Goal: Contribute content: Contribute content

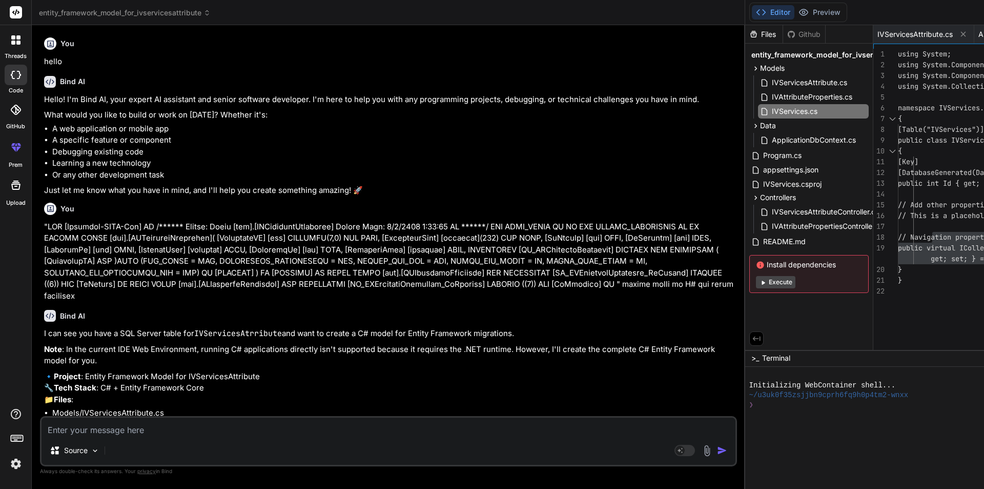
scroll to position [0, 447]
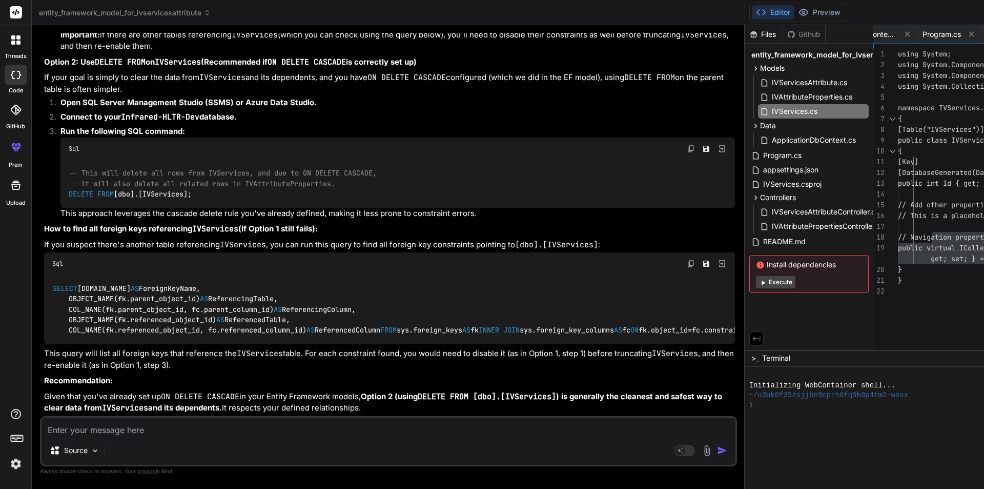
click at [212, 433] on textarea at bounding box center [389, 426] width 694 height 18
type textarea """
type textarea "x"
type textarea """"
type textarea "x"
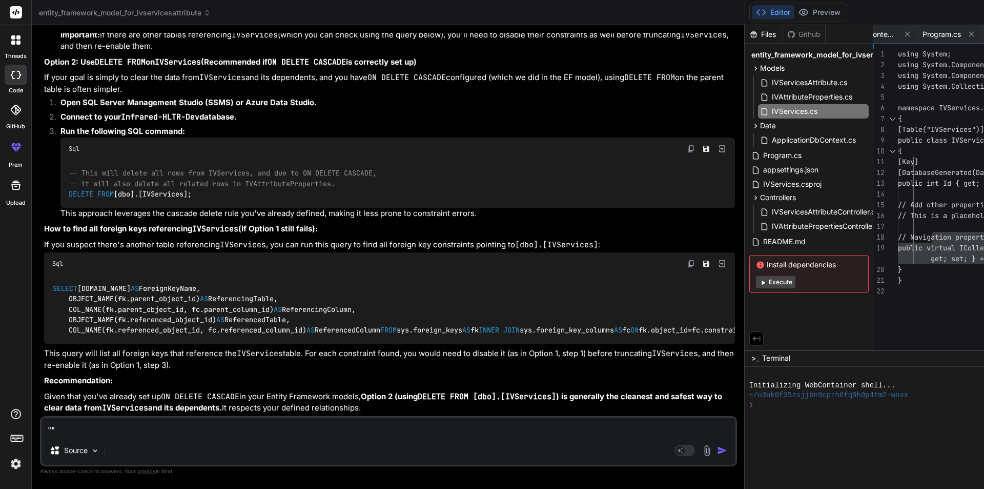
paste textarea "USE [Infrared-HLTR-Dev] GO /****** Object: Table [dbo].[VolumeMaster] Script Da…"
type textarea ""USE [Infrared-HLTR-Dev] GO /****** Object: Table [dbo].[VolumeMaster] Script D…"
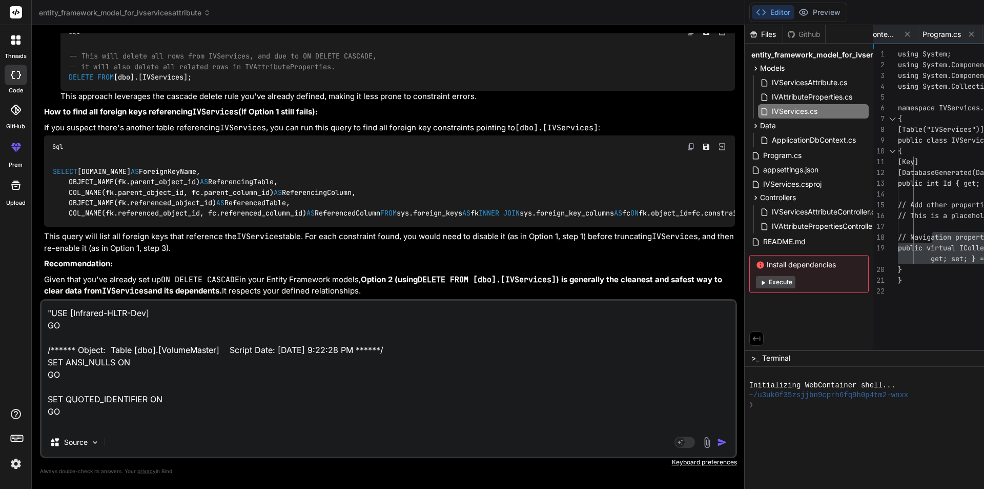
scroll to position [235, 0]
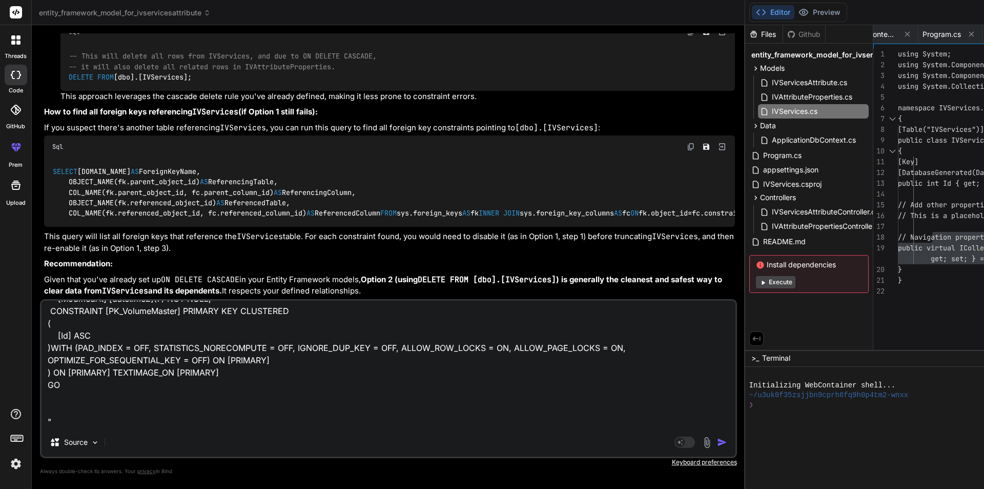
type textarea "x"
type textarea ""USE [Infrared-HLTR-Dev] GO /****** Object: Table [dbo].[VolumeMaster] Script D…"
type textarea "x"
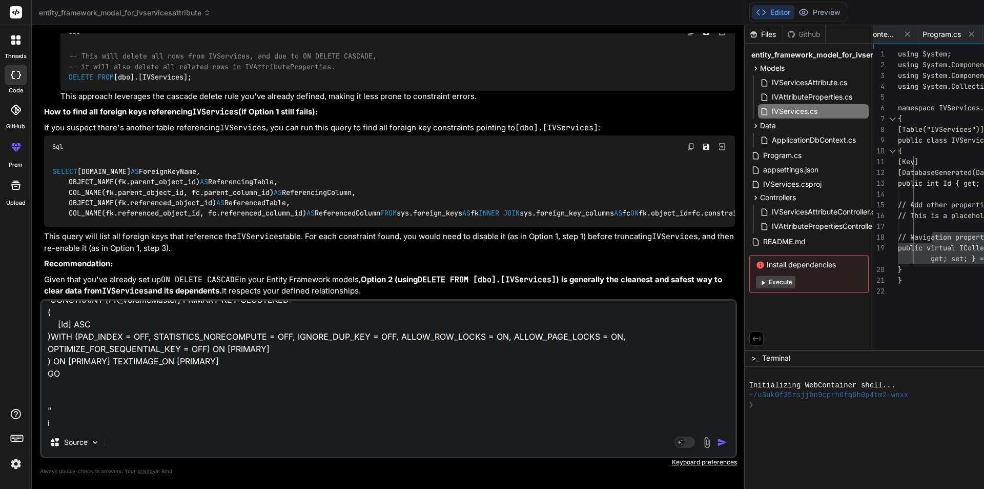
scroll to position [247, 0]
type textarea ""USE [Infrared-HLTR-Dev] GO /****** Object: Table [dbo].[VolumeMaster] Script D…"
type textarea "x"
type textarea ""USE [Infrared-HLTR-Dev] GO /****** Object: Table [dbo].[VolumeMaster] Script D…"
type textarea "x"
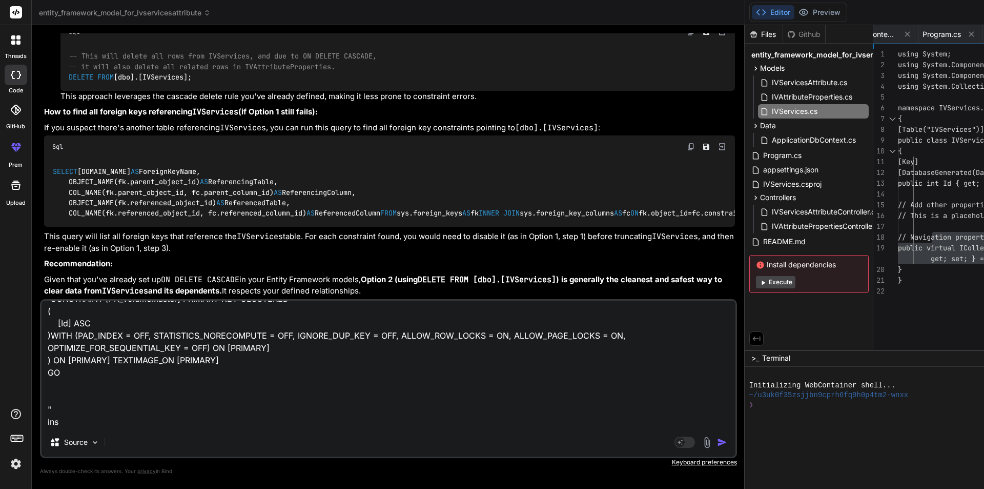
type textarea ""USE [Infrared-HLTR-Dev] GO /****** Object: Table [dbo].[VolumeMaster] Script D…"
type textarea "x"
type textarea ""USE [Infrared-HLTR-Dev] GO /****** Object: Table [dbo].[VolumeMaster] Script D…"
type textarea "x"
type textarea ""USE [Infrared-HLTR-Dev] GO /****** Object: Table [dbo].[VolumeMaster] Script D…"
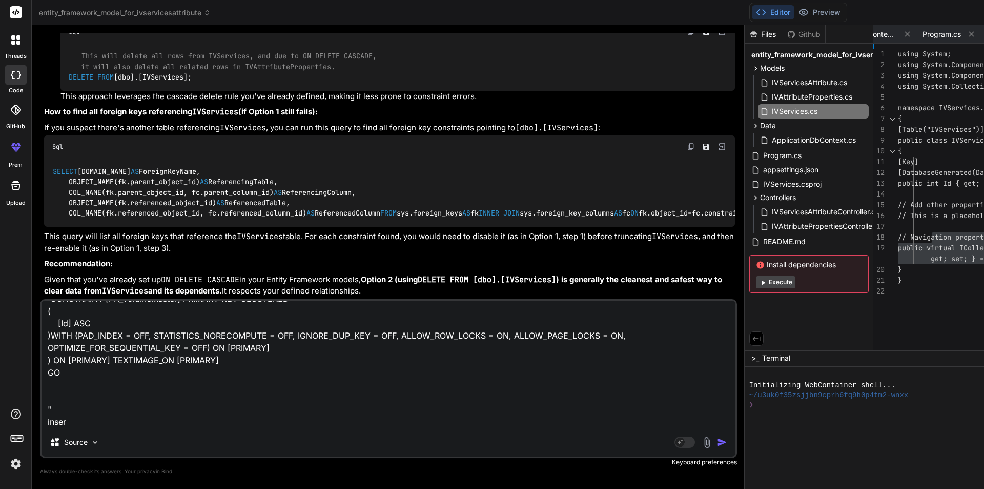
type textarea "x"
type textarea ""USE [Infrared-HLTR-Dev] GO /****** Object: Table [dbo].[VolumeMaster] Script D…"
type textarea "x"
type textarea ""USE [Infrared-HLTR-Dev] GO /****** Object: Table [dbo].[VolumeMaster] Script D…"
type textarea "x"
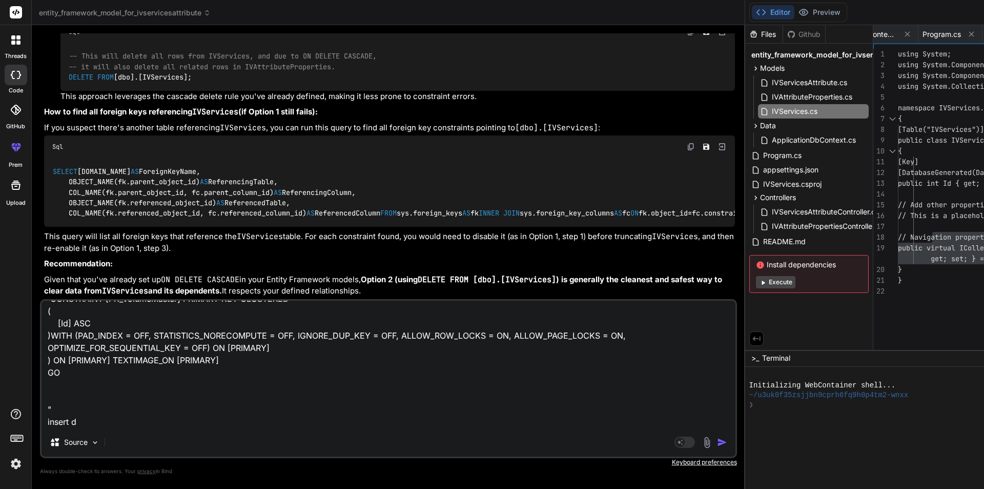
type textarea ""USE [Infrared-HLTR-Dev] GO /****** Object: Table [dbo].[VolumeMaster] Script D…"
type textarea "x"
type textarea ""USE [Infrared-HLTR-Dev] GO /****** Object: Table [dbo].[VolumeMaster] Script D…"
type textarea "x"
type textarea ""USE [Infrared-HLTR-Dev] GO /****** Object: Table [dbo].[VolumeMaster] Script D…"
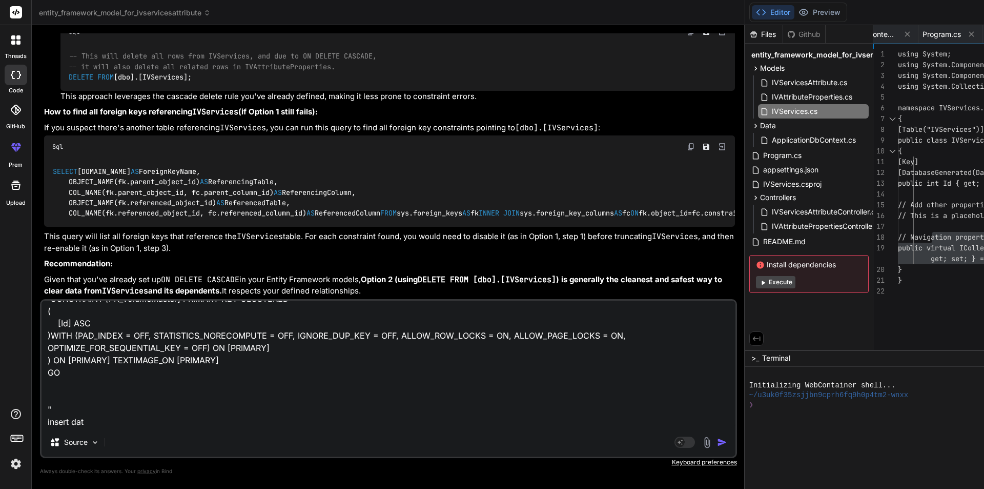
type textarea "x"
type textarea ""USE [Infrared-HLTR-Dev] GO /****** Object: Table [dbo].[VolumeMaster] Script D…"
type textarea "x"
type textarea ""USE [Infrared-HLTR-Dev] GO /****** Object: Table [dbo].[VolumeMaster] Script D…"
type textarea "x"
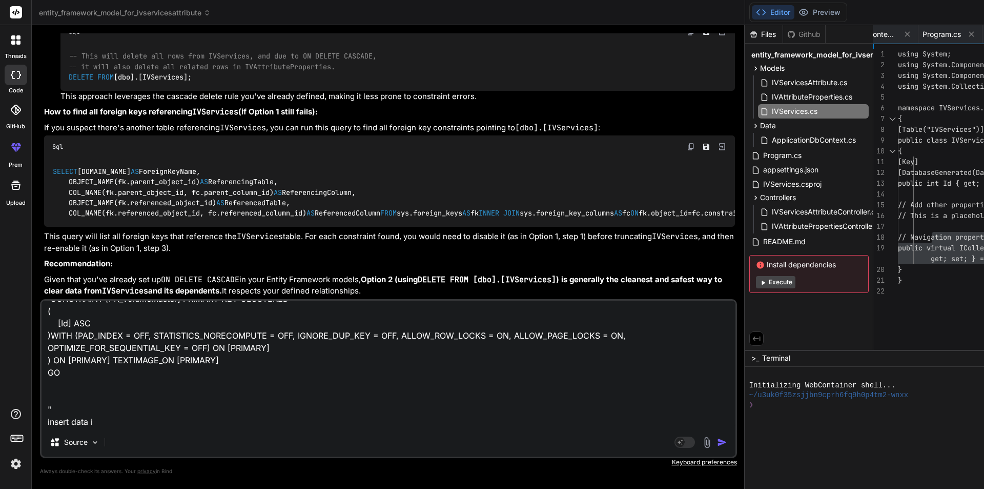
type textarea ""USE [Infrared-HLTR-Dev] GO /****** Object: Table [dbo].[VolumeMaster] Script D…"
type textarea "x"
type textarea ""USE [Infrared-HLTR-Dev] GO /****** Object: Table [dbo].[VolumeMaster] Script D…"
type textarea "x"
type textarea ""USE [Infrared-HLTR-Dev] GO /****** Object: Table [dbo].[VolumeMaster] Script D…"
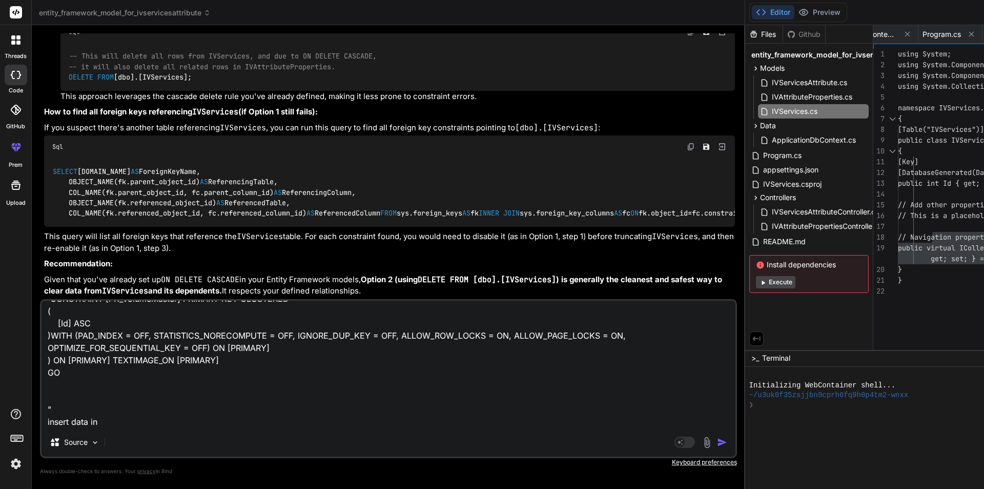
type textarea "x"
type textarea ""USE [Infrared-HLTR-Dev] GO /****** Object: Table [dbo].[VolumeMaster] Script D…"
type textarea "x"
type textarea ""USE [Infrared-HLTR-Dev] GO /****** Object: Table [dbo].[VolumeMaster] Script D…"
type textarea "x"
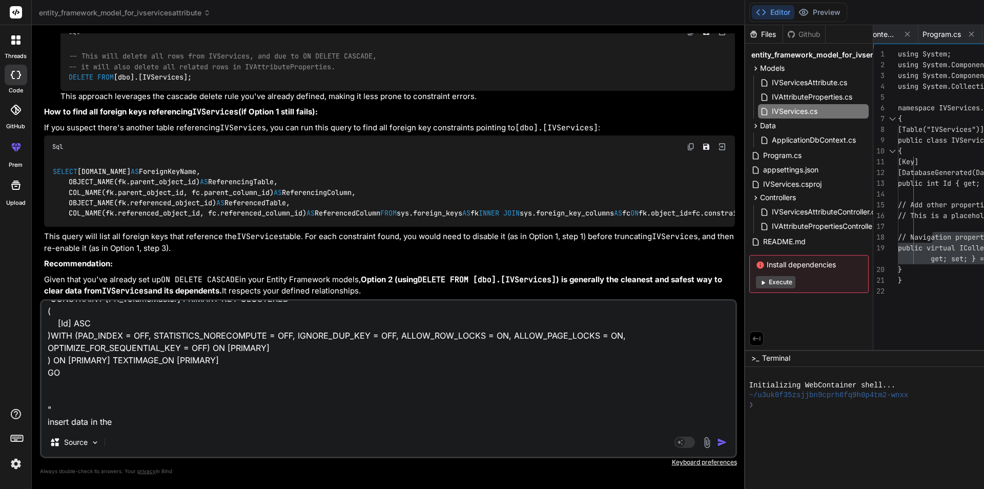
type textarea ""USE [Infrared-HLTR-Dev] GO /****** Object: Table [dbo].[VolumeMaster] Script D…"
type textarea "x"
type textarea ""USE [Infrared-HLTR-Dev] GO /****** Object: Table [dbo].[VolumeMaster] Script D…"
type textarea "x"
type textarea ""USE [Infrared-HLTR-Dev] GO /****** Object: Table [dbo].[VolumeMaster] Script D…"
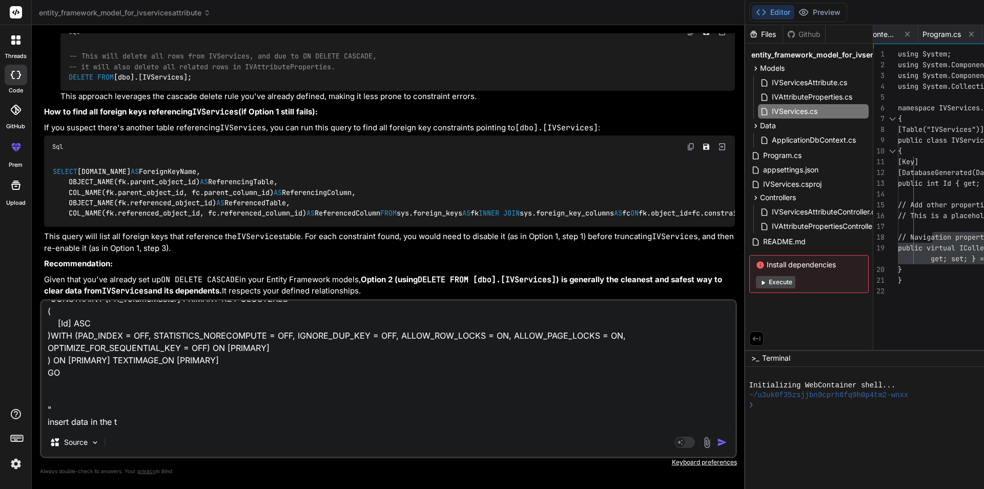
type textarea "x"
type textarea ""USE [Infrared-HLTR-Dev] GO /****** Object: Table [dbo].[VolumeMaster] Script D…"
type textarea "x"
type textarea ""USE [Infrared-HLTR-Dev] GO /****** Object: Table [dbo].[VolumeMaster] Script D…"
type textarea "x"
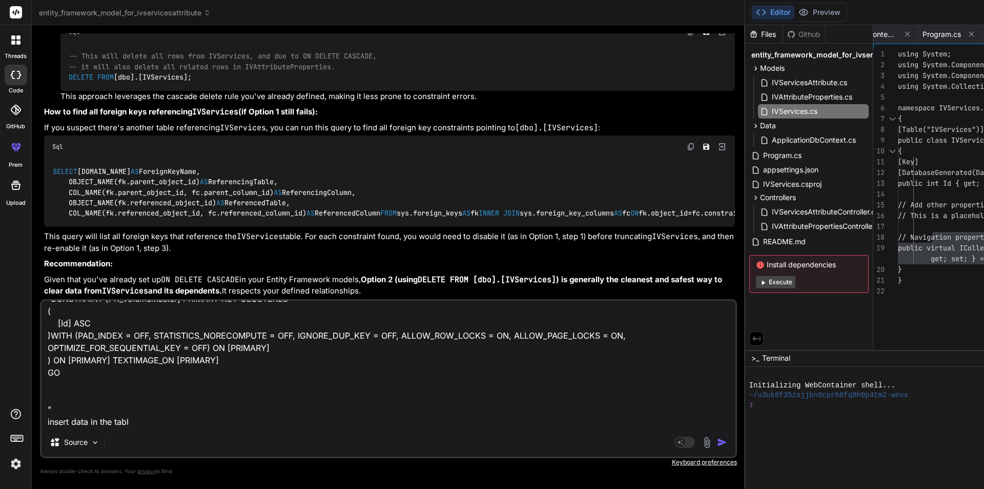
type textarea ""USE [Infrared-HLTR-Dev] GO /****** Object: Table [dbo].[VolumeMaster] Script D…"
type textarea "x"
type textarea ""USE [Infrared-HLTR-Dev] GO /****** Object: Table [dbo].[VolumeMaster] Script D…"
type textarea "x"
type textarea ""USE [Infrared-HLTR-Dev] GO /****** Object: Table [dbo].[VolumeMaster] Script D…"
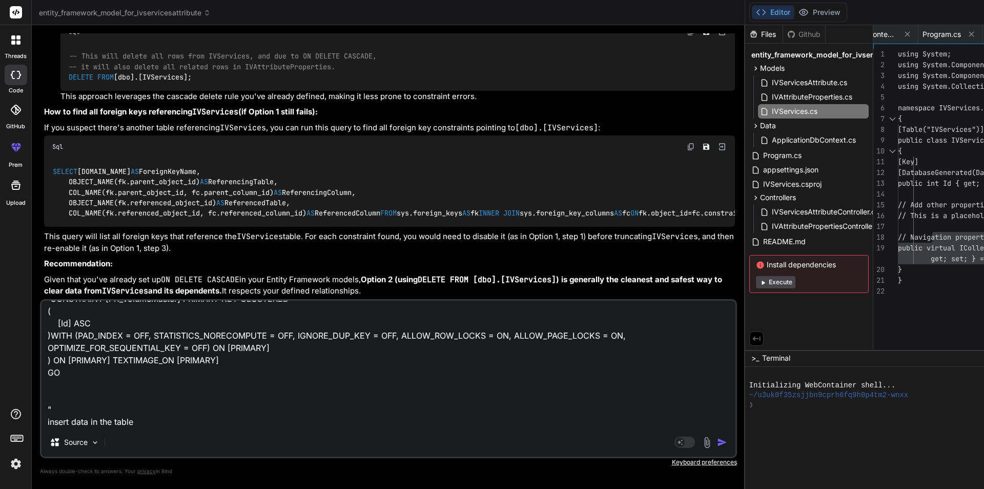
type textarea "x"
type textarea ""USE [Infrared-HLTR-Dev] GO /****** Object: Table [dbo].[VolumeMaster] Script D…"
type textarea "x"
paste textarea "125ml/1hr 1 1 1 [DATE] 19:48:44.3370000 [DATE] 19:48:44.3370000 250ml/2hr 1 1 1…"
type textarea ""USE [Infrared-HLTR-Dev] GO /****** Object: Table [dbo].[VolumeMaster] Script D…"
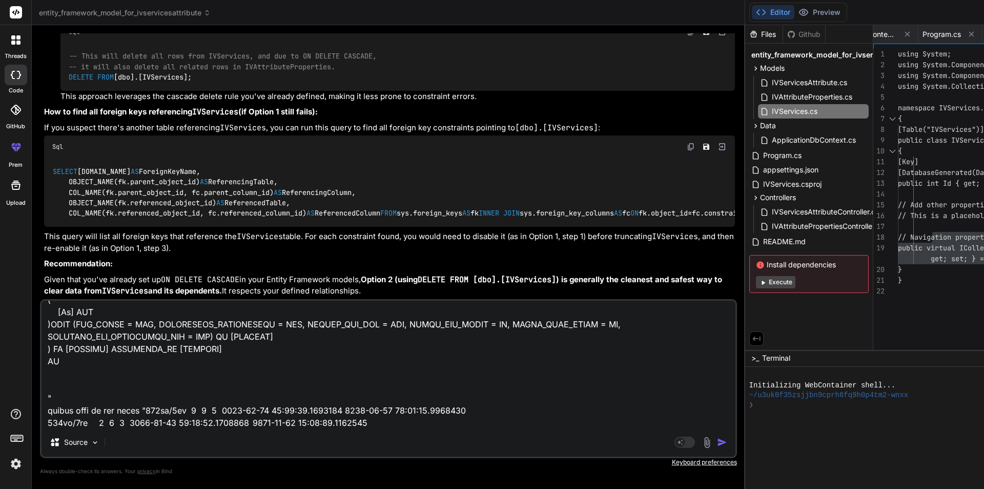
scroll to position [296, 0]
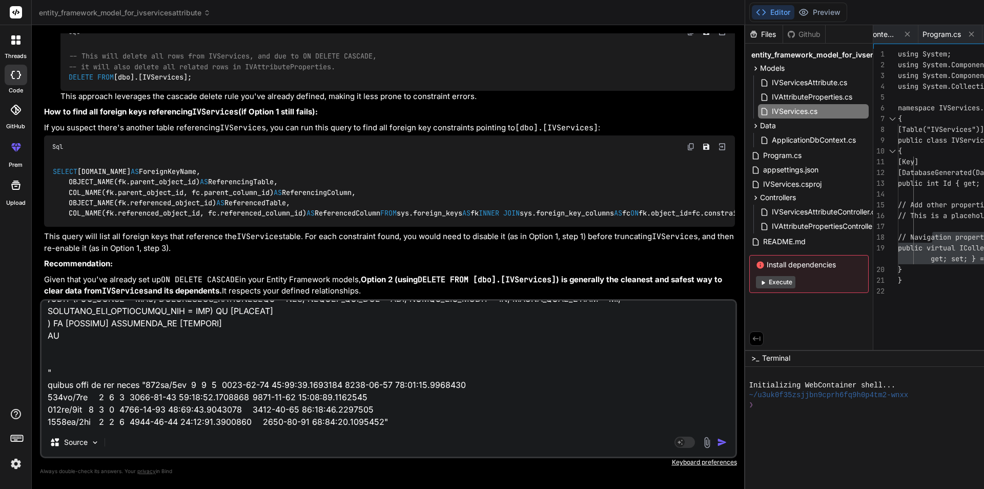
type textarea "x"
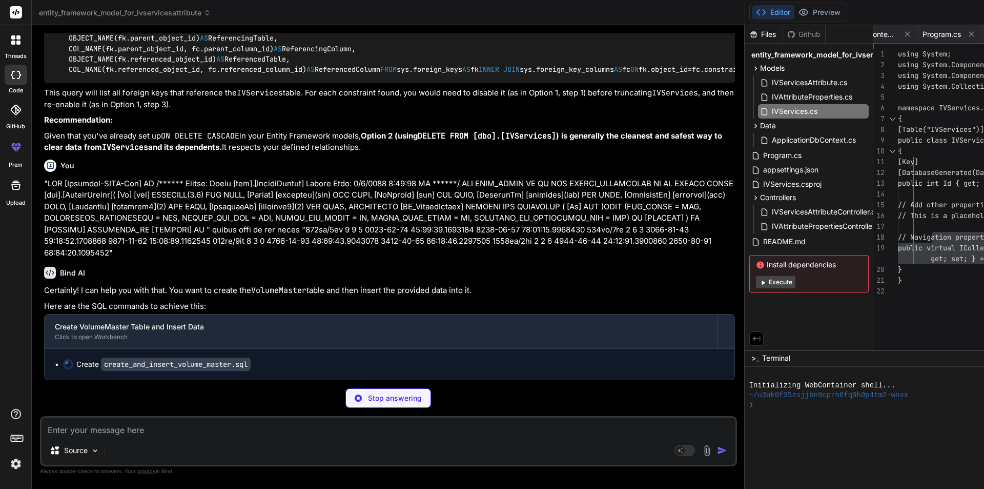
scroll to position [5969, 0]
type textarea "x"
type textarea "3370000'), ('1000ml/4hr', 1, '1', '1', '[DATE] 19:48:44.3370000', '[DATE] 19:48…"
type textarea "x"
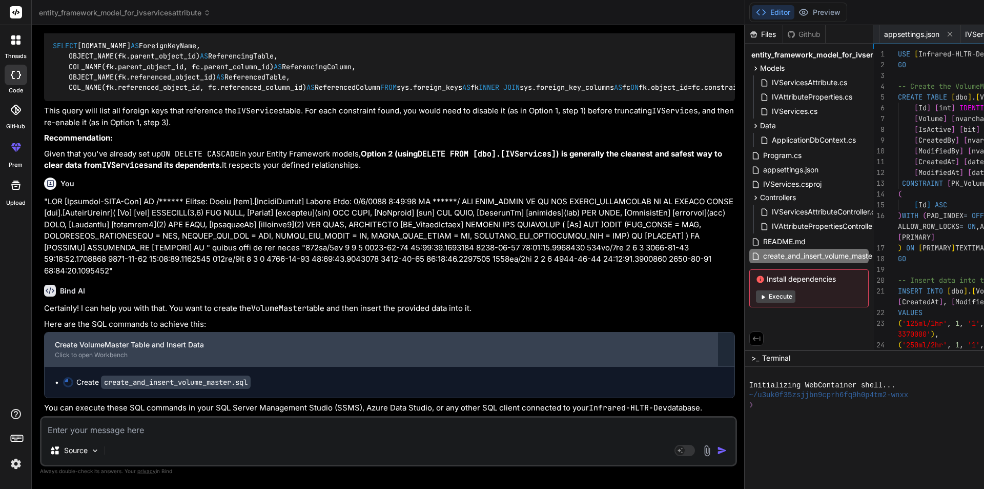
scroll to position [5962, 0]
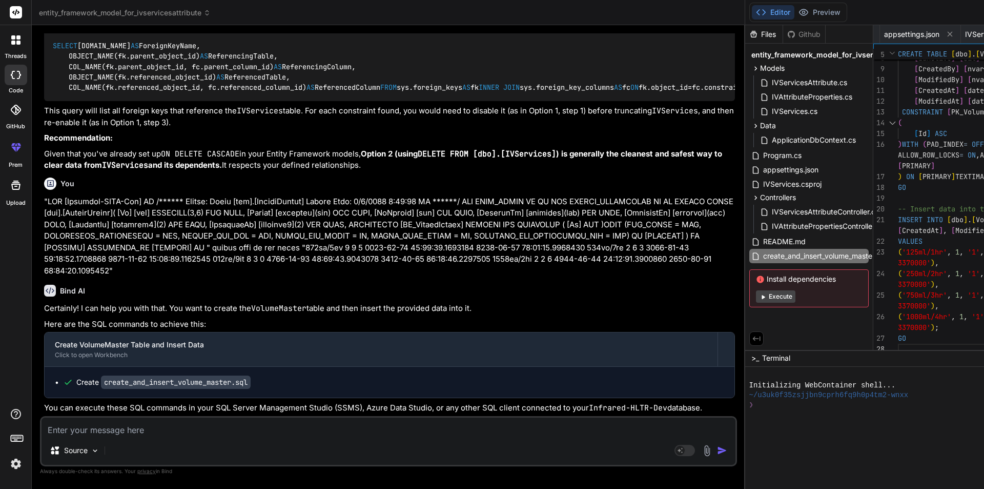
drag, startPoint x: 598, startPoint y: 217, endPoint x: 611, endPoint y: 265, distance: 49.4
drag, startPoint x: 599, startPoint y: 220, endPoint x: 617, endPoint y: 288, distance: 70.5
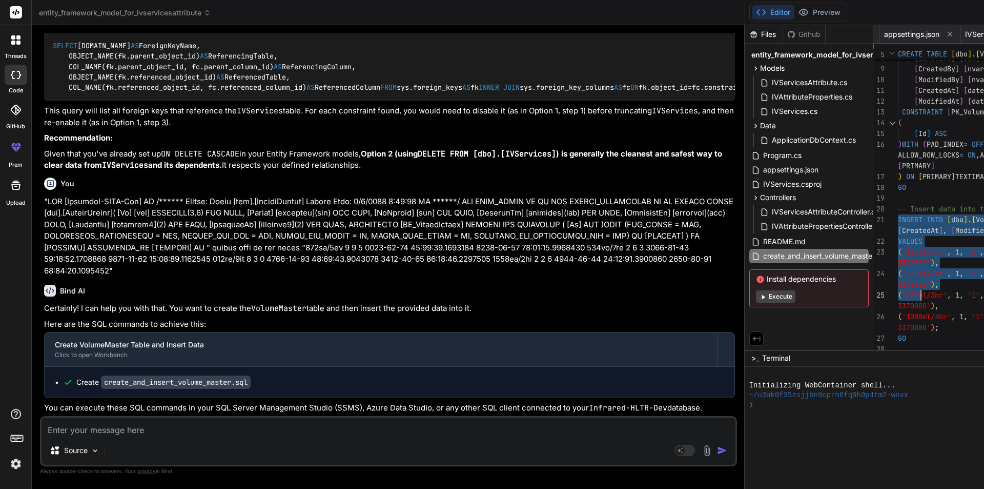
type textarea "-- Insert data into the VolumeMaster table INSERT INTO [dbo].[VolumeMaster] ([V…"
drag, startPoint x: 600, startPoint y: 217, endPoint x: 627, endPoint y: 333, distance: 119.5
click at [110, 437] on div "Source Agent Mode. When this toggle is activated, AI automatically makes decisi…" at bounding box center [388, 441] width 697 height 50
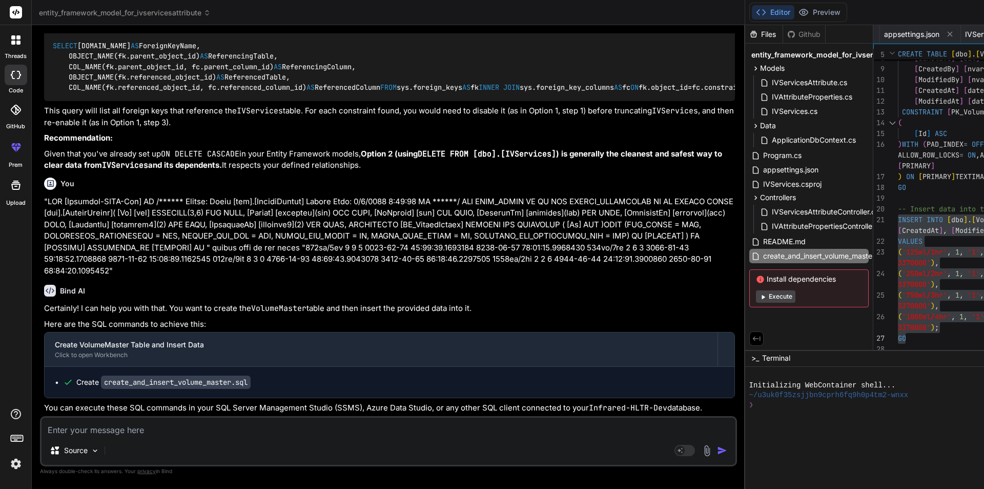
click at [116, 431] on textarea at bounding box center [389, 426] width 694 height 18
type textarea """
type textarea "x"
type textarea """"
type textarea "x"
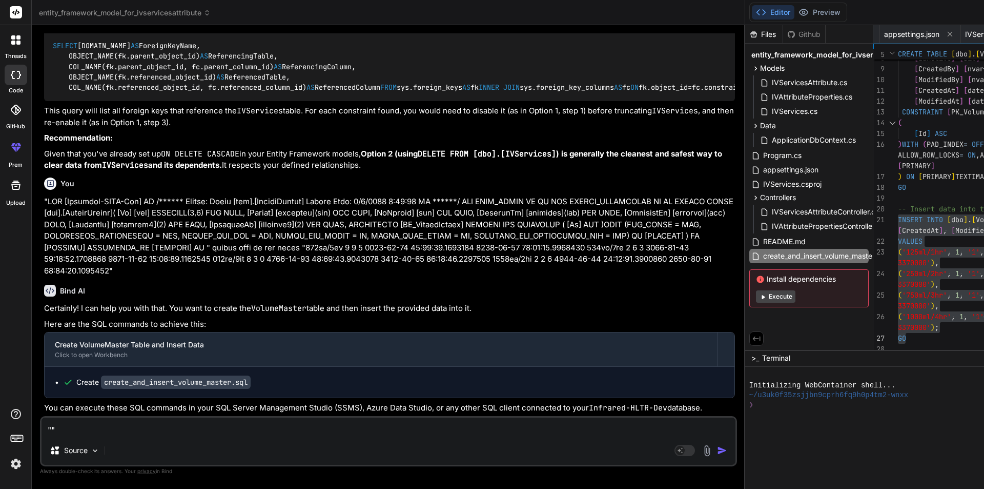
paste textarea "USE [Infrared-HLTR-Dev] GO /****** Object: Table [dbo].[TagMaster] Script Date:…"
type textarea ""USE [Infrared-HLTR-Dev] GO /****** Object: Table [dbo].[TagMaster] Script Date…"
type textarea "x"
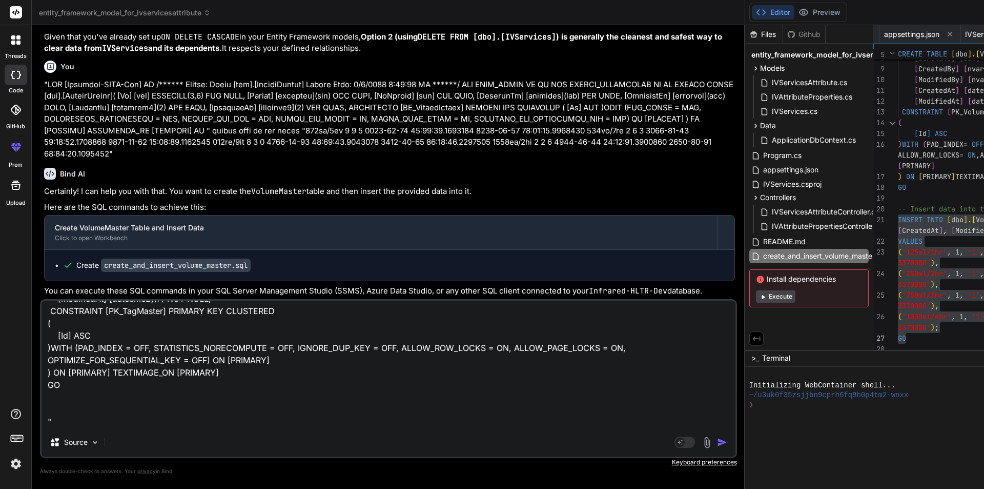
type textarea ""USE [Infrared-HLTR-Dev] GO /****** Object: Table [dbo].[TagMaster] Script Date…"
type textarea "x"
drag, startPoint x: 48, startPoint y: 208, endPoint x: 131, endPoint y: 208, distance: 83.1
click at [131, 160] on p at bounding box center [389, 119] width 691 height 81
copy p "insert data in the table"
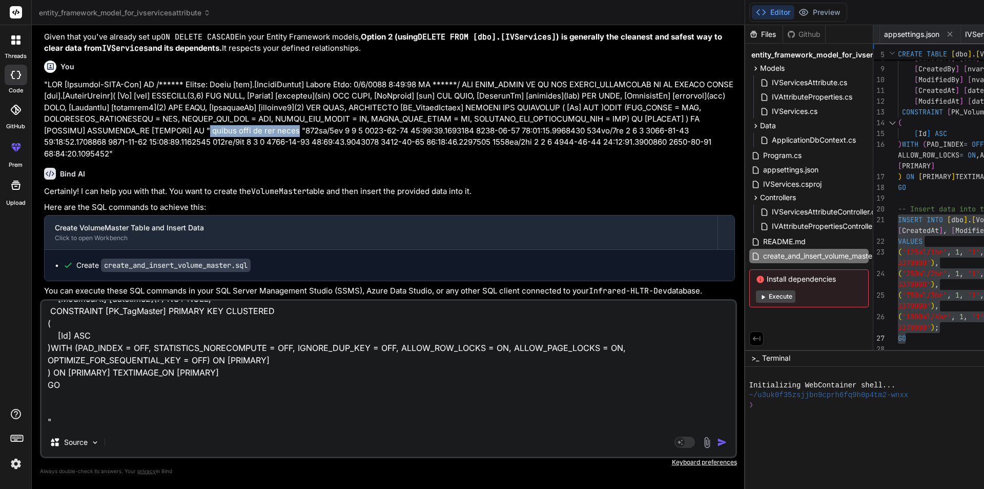
scroll to position [248, 0]
click at [69, 423] on textarea ""USE [Infrared-HLTR-Dev] GO /****** Object: Table [dbo].[TagMaster] Script Date…" at bounding box center [389, 363] width 694 height 127
paste textarea "insert data in the table"
type textarea ""USE [Infrared-HLTR-Dev] GO /****** Object: Table [dbo].[TagMaster] Script Date…"
type textarea "x"
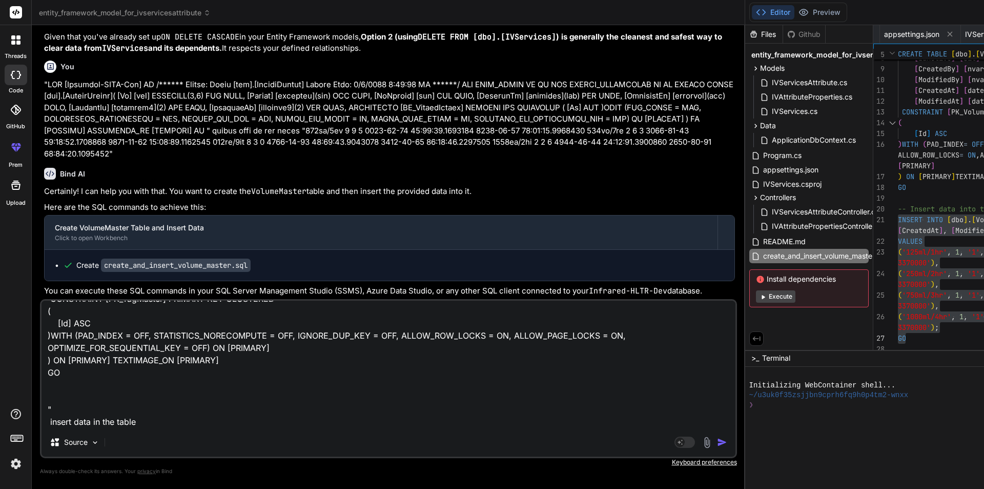
type textarea ""USE [Infrared-HLTR-Dev] GO /****** Object: Table [dbo].[TagMaster] Script Date…"
type textarea "x"
type textarea ""USE [Infrared-HLTR-Dev] GO /****** Object: Table [dbo].[TagMaster] Script Date…"
type textarea "x"
type textarea ""USE [Infrared-HLTR-Dev] GO /****** Object: Table [dbo].[TagMaster] Script Date…"
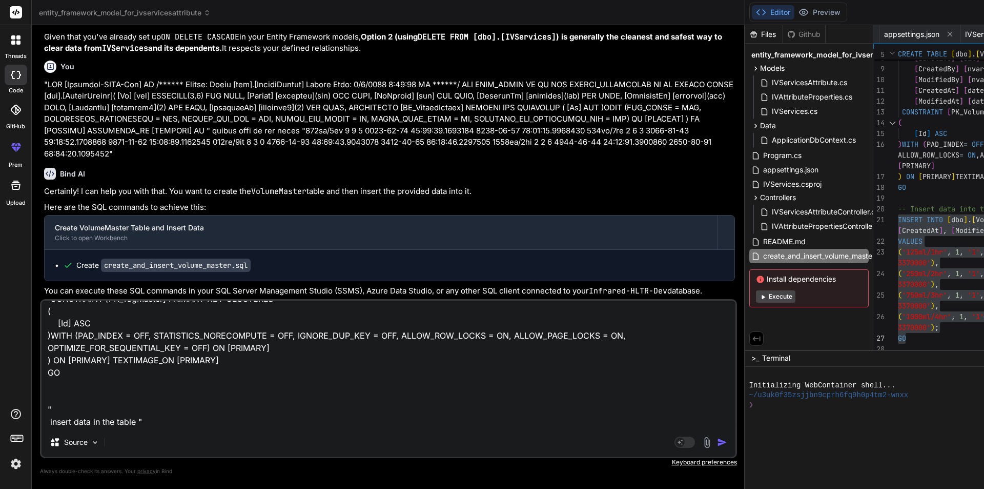
type textarea "x"
paste textarea "IV 1 1 1 [DATE] 19:48:44.3370000 [DATE] 19:48:44.3370000 Electrolytes 1 1 1 [DA…"
type textarea ""USE [Infrared-HLTR-Dev] GO /****** Object: Table [dbo].[TagMaster] Script Date…"
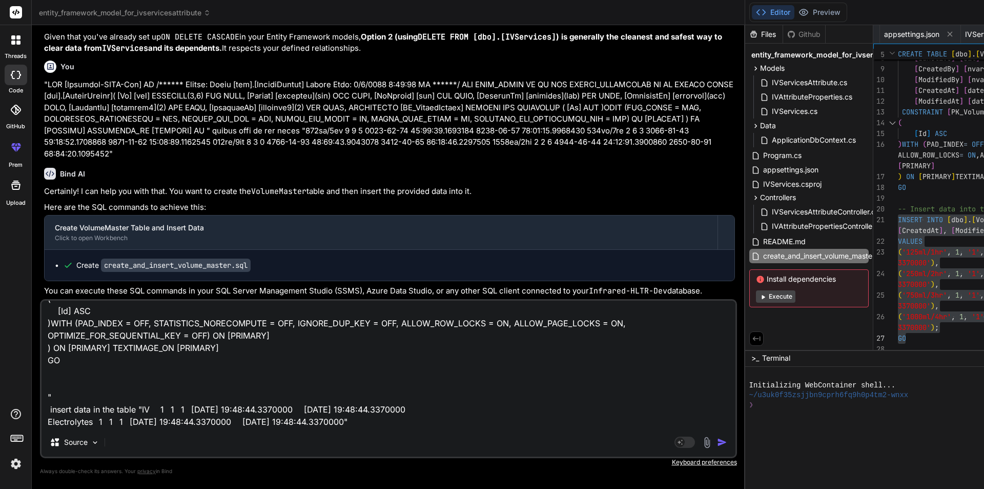
scroll to position [272, 0]
type textarea "x"
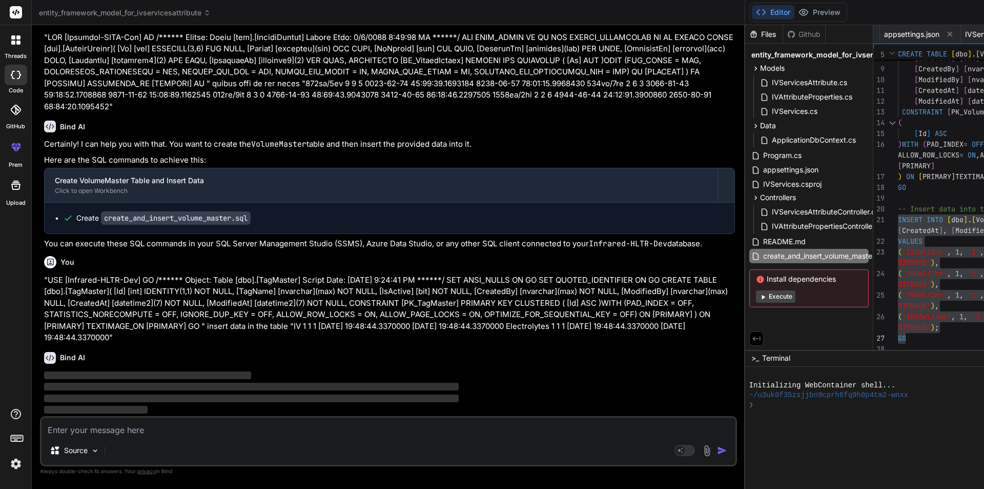
scroll to position [6173, 0]
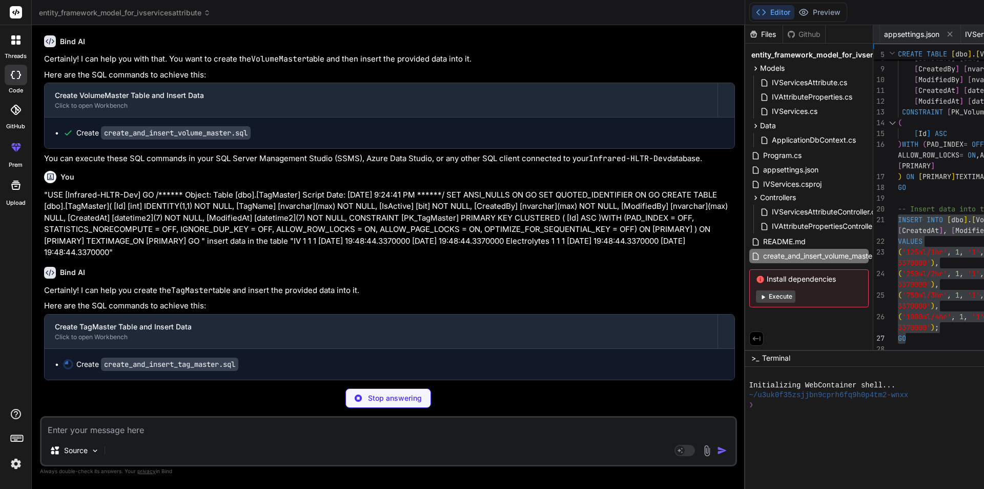
type textarea "x"
type textarea "-- Insert data into the TagMaster table INSERT INTO [dbo].[TagMaster] ([TagName…"
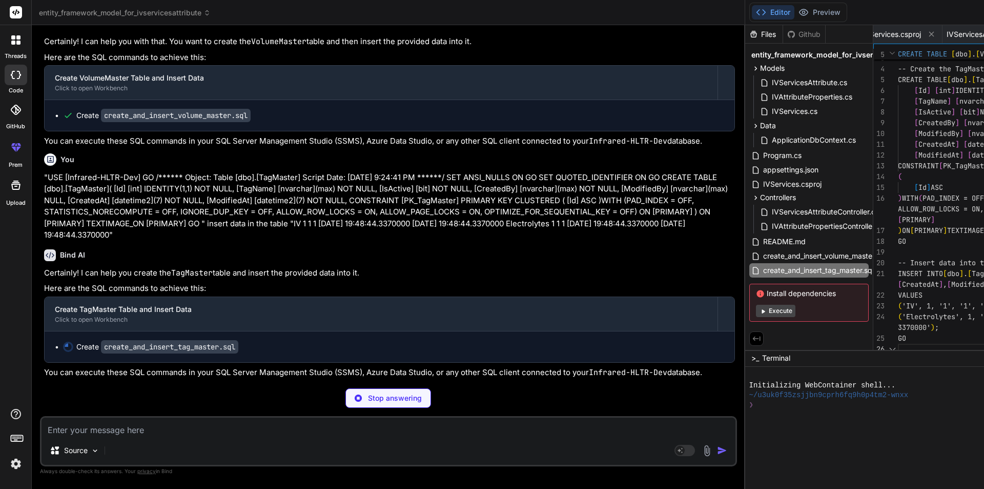
type textarea "x"
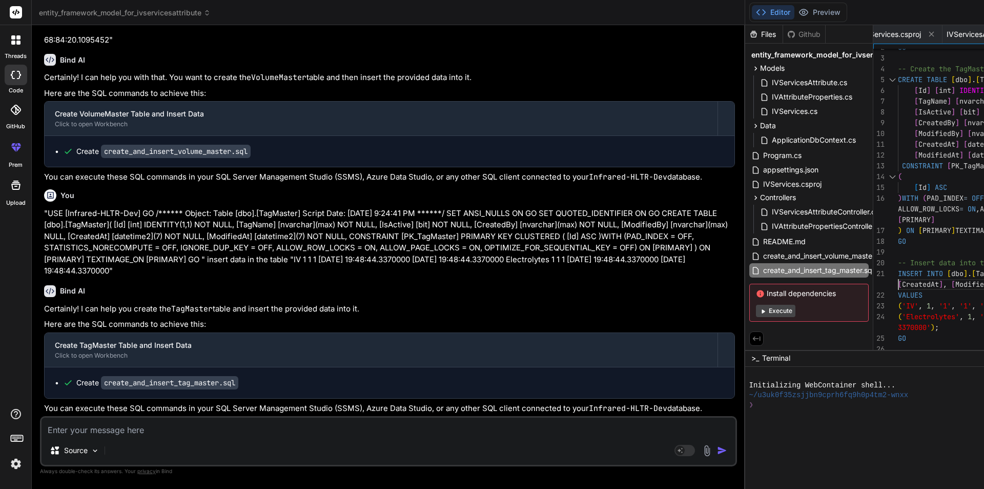
scroll to position [0, 0]
drag, startPoint x: 600, startPoint y: 274, endPoint x: 616, endPoint y: 327, distance: 55.3
drag, startPoint x: 599, startPoint y: 269, endPoint x: 624, endPoint y: 332, distance: 67.9
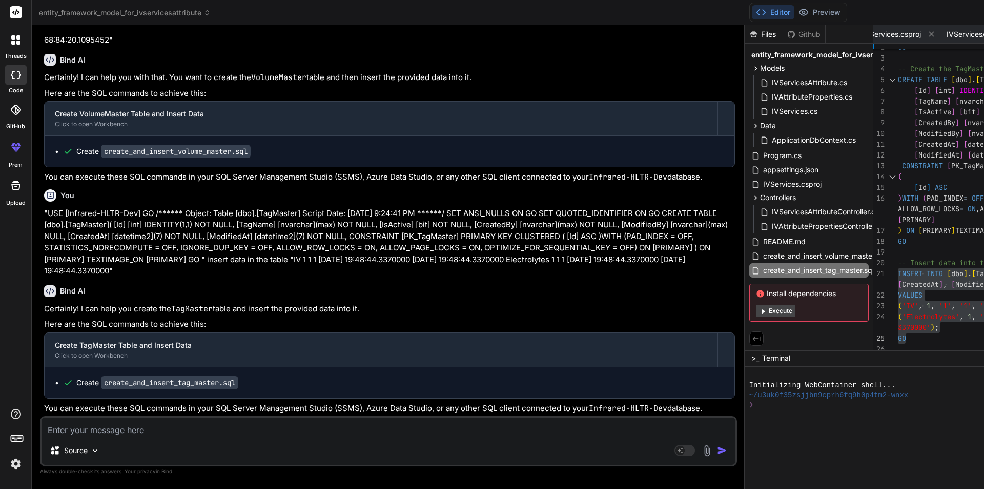
click at [160, 424] on textarea at bounding box center [389, 426] width 694 height 18
type textarea """
type textarea "x"
type textarea """"
type textarea "x"
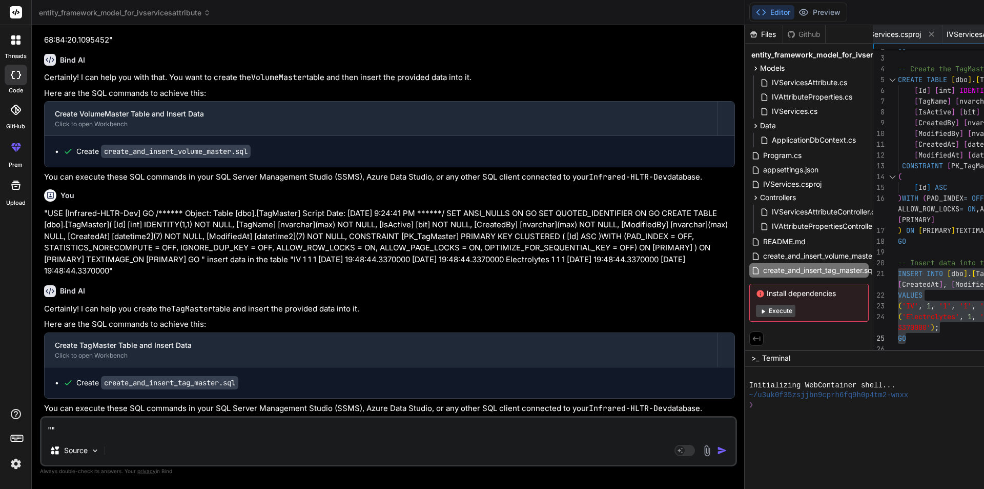
paste textarea "USE [Infrared-HLTR-Dev] GO /****** Object: Table [dbo].[IVServiceTag] Script Da…"
type textarea ""USE [Infrared-HLTR-Dev] GO /****** Object: Table [dbo].[IVServiceTag] Script D…"
type textarea "x"
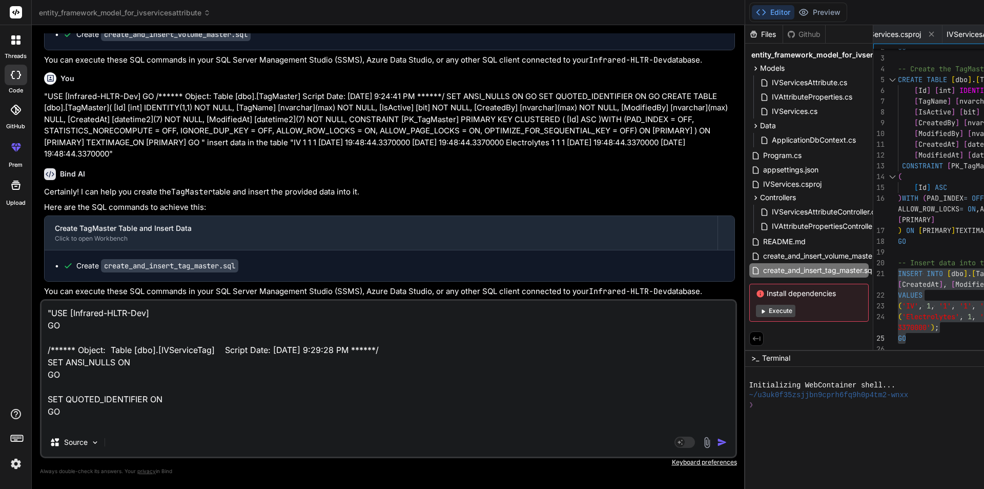
scroll to position [321, 0]
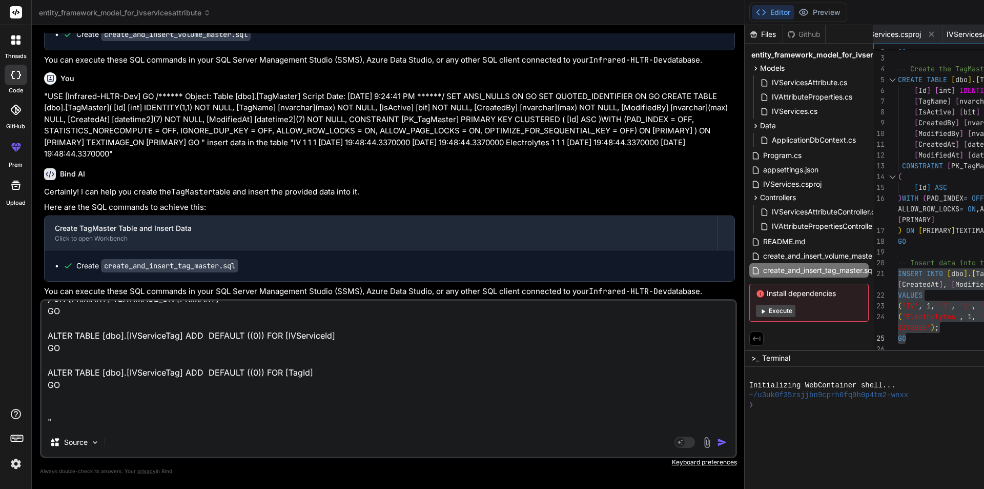
type textarea ""USE [Infrared-HLTR-Dev] GO /****** Object: Table [dbo].[IVServiceTag] Script D…"
type textarea "x"
drag, startPoint x: 283, startPoint y: 222, endPoint x: 365, endPoint y: 220, distance: 81.5
click at [365, 160] on p ""USE [Infrared-HLTR-Dev] GO /****** Object: Table [dbo].[TagMaster] Script Date…" at bounding box center [389, 125] width 691 height 69
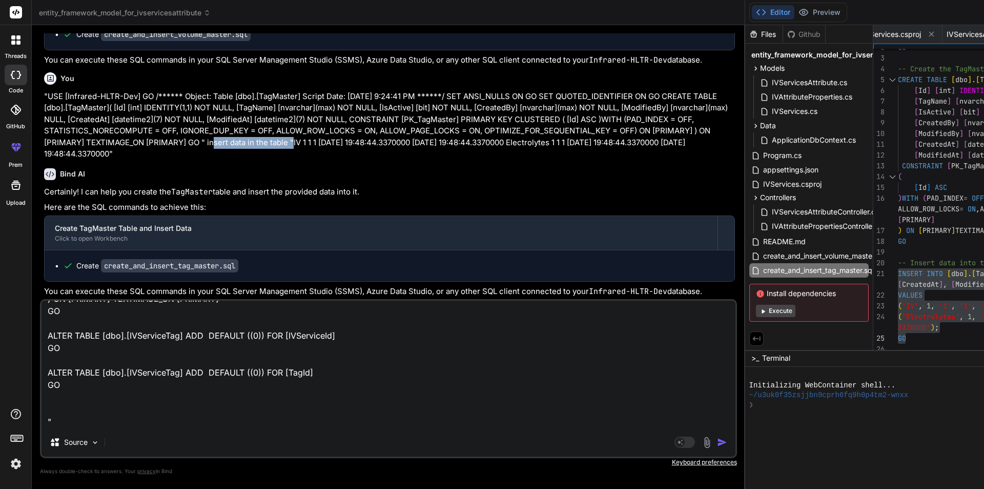
copy p "insert data in the table"
click at [90, 422] on textarea ""USE [Infrared-HLTR-Dev] GO /****** Object: Table [dbo].[IVServiceTag] Script D…" at bounding box center [389, 363] width 694 height 127
paste textarea "insert data in the table"
type textarea ""USE [Infrared-HLTR-Dev] GO /****** Object: Table [dbo].[IVServiceTag] Script D…"
type textarea "x"
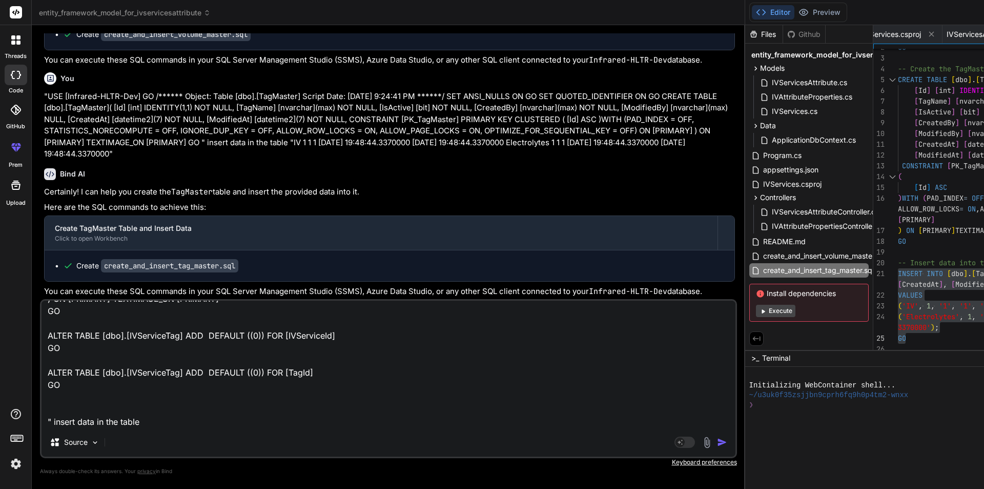
type textarea ""USE [Infrared-HLTR-Dev] GO /****** Object: Table [dbo].[IVServiceTag] Script D…"
type textarea "x"
type textarea ""USE [Infrared-HLTR-Dev] GO /****** Object: Table [dbo].[IVServiceTag] Script D…"
type textarea "x"
type textarea ""USE [Infrared-HLTR-Dev] GO /****** Object: Table [dbo].[IVServiceTag] Script D…"
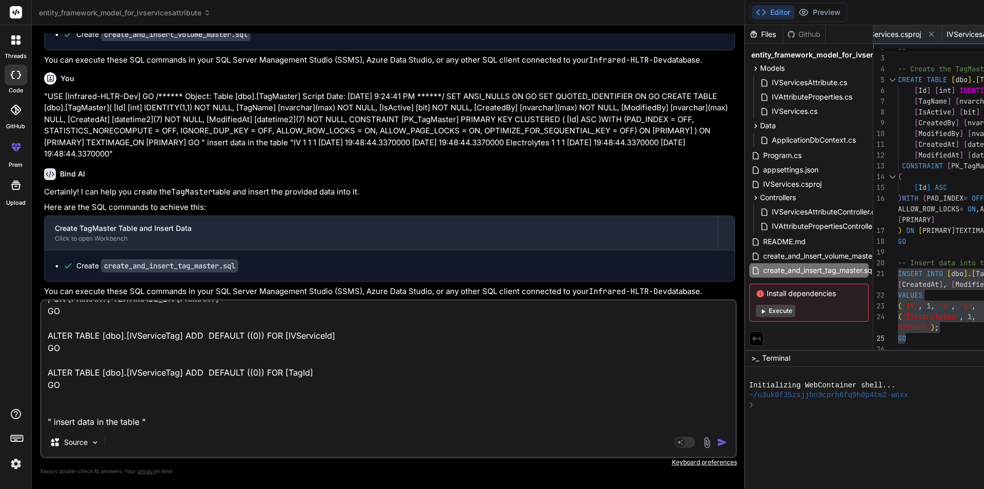
type textarea "x"
paste textarea "0 1 NULL [DATE] 14:43:26.5538891 0001-01-01 00:00:00.0000000 4 6 0 1 NULL [DATE…"
type textarea ""USE [Infrared-HLTR-Dev] GO /****** Object: Table [dbo].[IVServiceTag] Script D…"
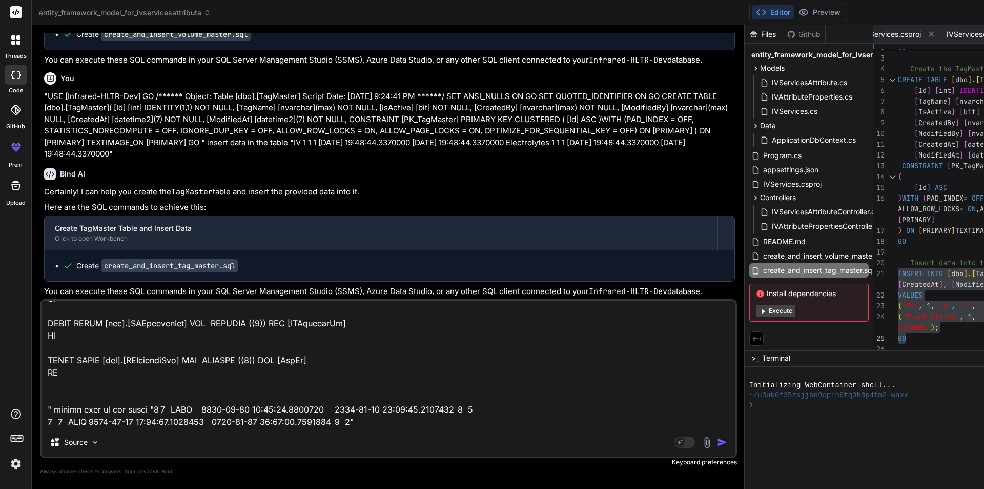
scroll to position [346, 0]
type textarea "x"
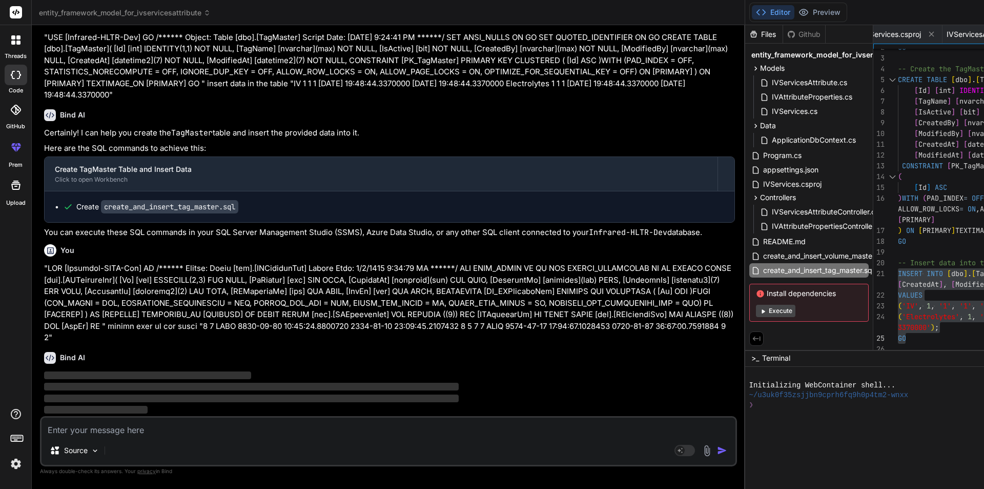
scroll to position [6484, 0]
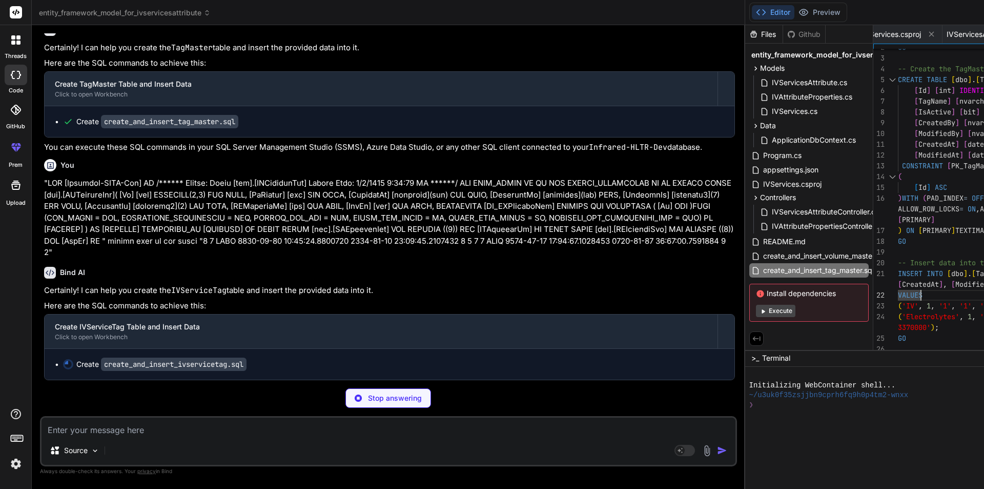
scroll to position [6569, 0]
type textarea "x"
type textarea "[ModifiedAt], [IVServiceId], [TagId]) VALUES (0, '1', NULL, '[DATE] 14:43:26.55…"
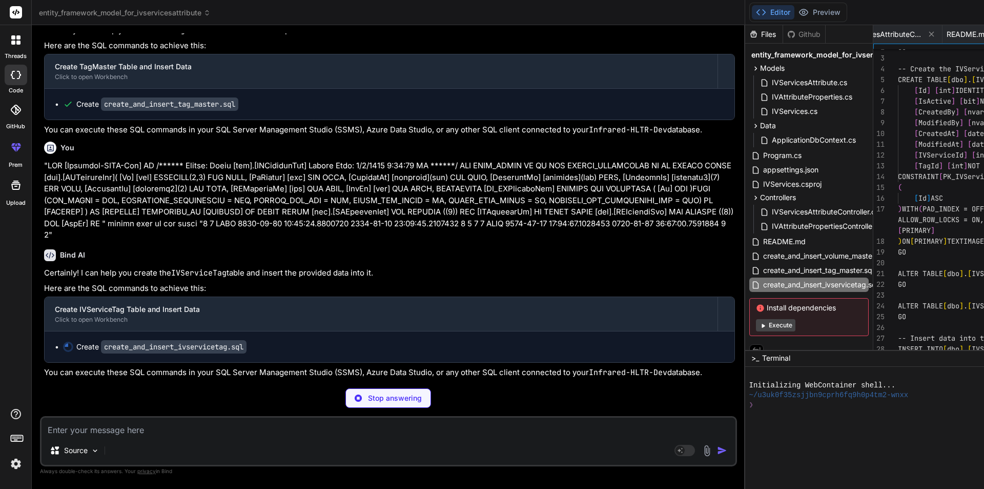
scroll to position [0, 857]
type textarea "x"
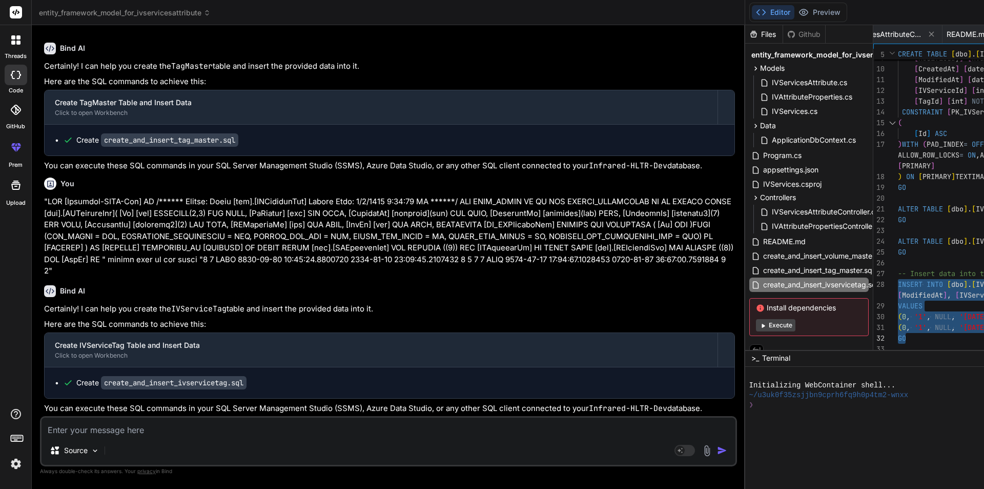
drag, startPoint x: 600, startPoint y: 283, endPoint x: 619, endPoint y: 333, distance: 53.2
type textarea "[ModifiedAt] [datetime2](7) NOT NULL, [IVServiceId] [int] NOT NULL, [TagId] [in…"
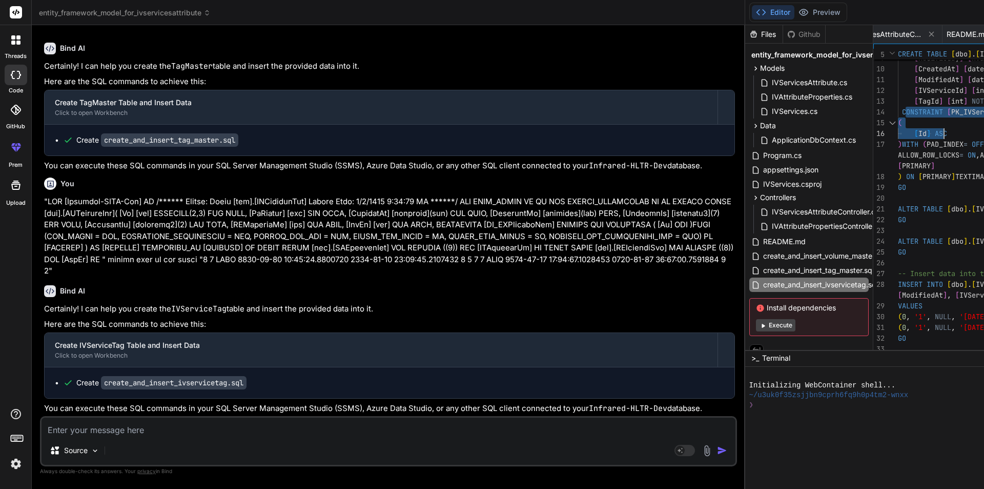
drag, startPoint x: 608, startPoint y: 104, endPoint x: 649, endPoint y: 128, distance: 47.6
drag, startPoint x: 603, startPoint y: 111, endPoint x: 662, endPoint y: 128, distance: 60.7
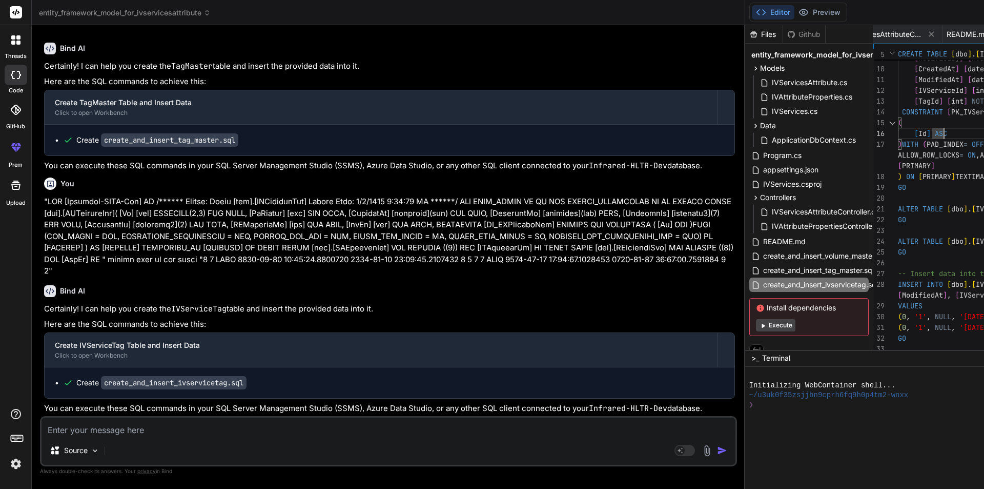
click at [146, 419] on textarea at bounding box center [389, 426] width 694 height 18
type textarea """
type textarea "x"
type textarea """"
type textarea "x"
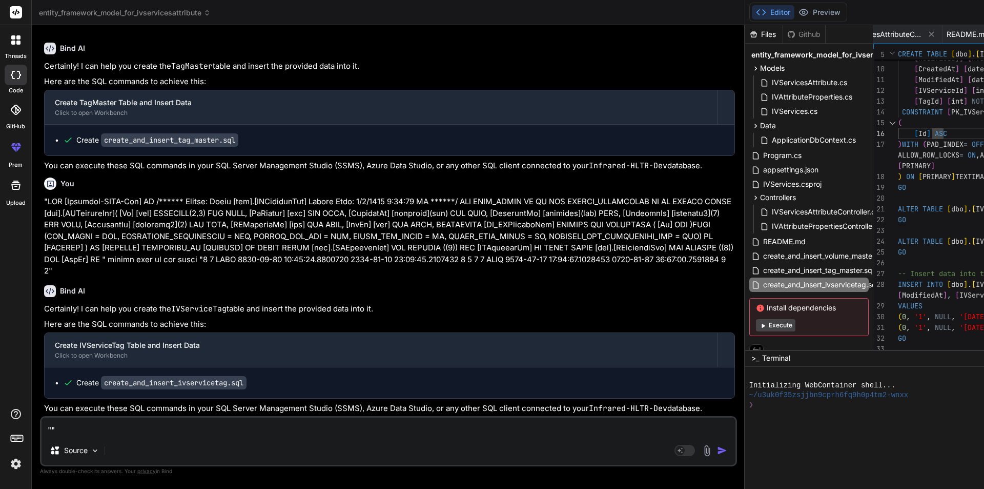
paste textarea "USE [Infrared-HLTR-Dev] GO /****** Object: Table [dbo].[IVServiceVolume] Script…"
type textarea ""USE [Infrared-HLTR-Dev] GO /****** Object: Table [dbo].[IVServiceVolume] Scrip…"
type textarea "x"
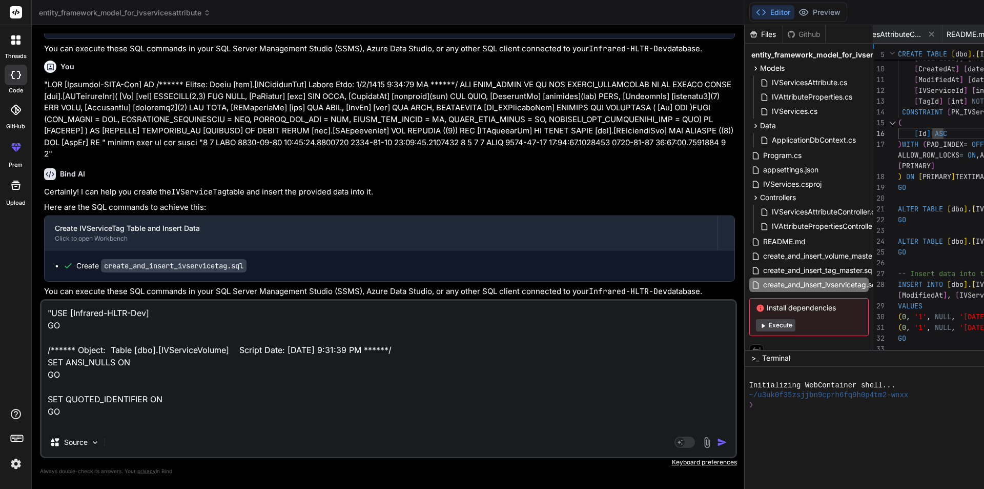
scroll to position [6569, 0]
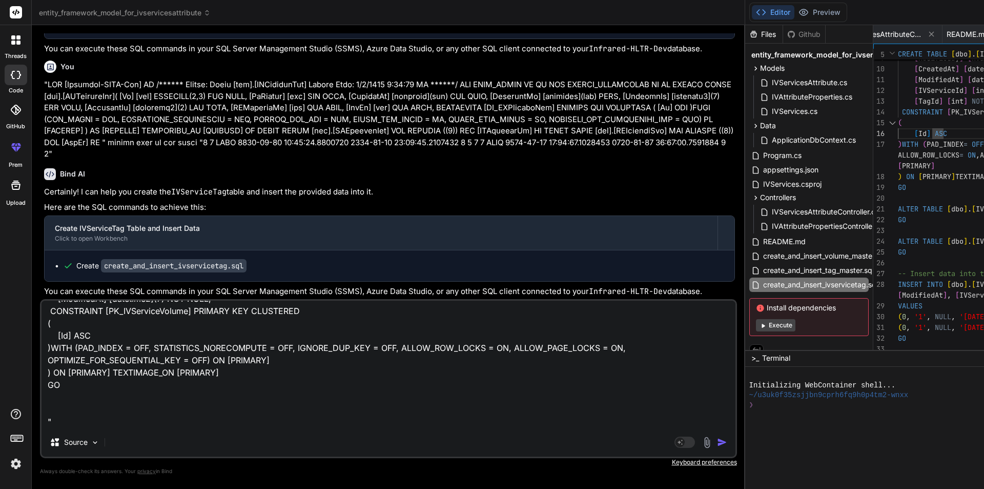
type textarea ""USE [Infrared-HLTR-Dev] GO /****** Object: Table [dbo].[IVServiceVolume] Scrip…"
type textarea "x"
type textarea ""USE [Infrared-HLTR-Dev] GO /****** Object: Table [dbo].[IVServiceVolume] Scrip…"
type textarea "x"
drag, startPoint x: 237, startPoint y: 228, endPoint x: 317, endPoint y: 227, distance: 80.0
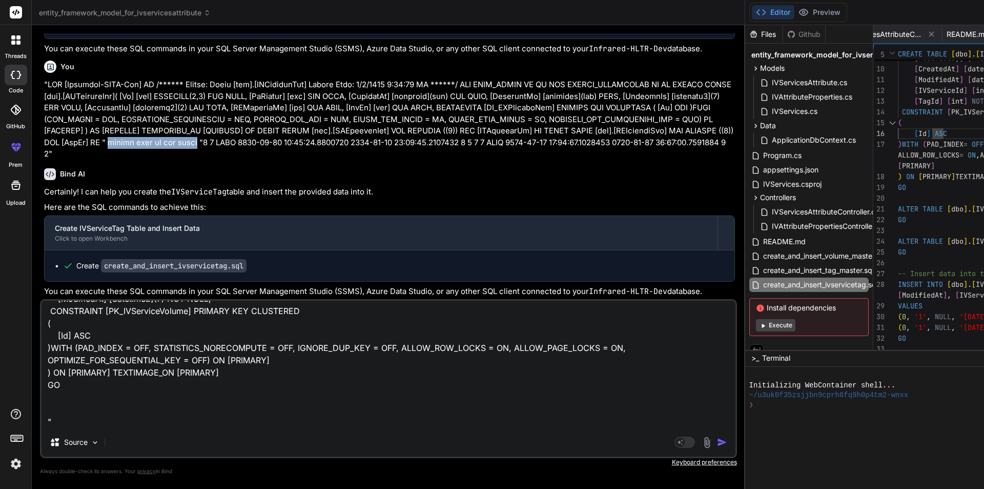
click at [317, 160] on p at bounding box center [389, 119] width 691 height 81
copy p "insert data in the table"
click at [104, 426] on textarea ""USE [Infrared-HLTR-Dev] GO /****** Object: Table [dbo].[IVServiceVolume] Scrip…" at bounding box center [389, 363] width 694 height 127
paste textarea "insert data in the table"
type textarea ""USE [Infrared-HLTR-Dev] GO /****** Object: Table [dbo].[IVServiceVolume] Scrip…"
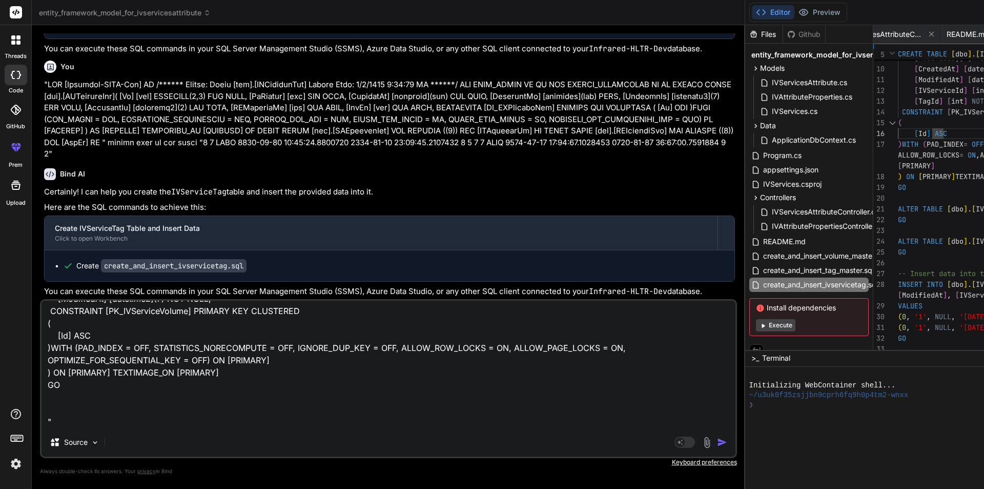
type textarea "x"
type textarea ""USE [Infrared-HLTR-Dev] GO /****** Object: Table [dbo].[IVServiceVolume] Scrip…"
type textarea "x"
type textarea ""USE [Infrared-HLTR-Dev] GO /****** Object: Table [dbo].[IVServiceVolume] Scrip…"
type textarea "x"
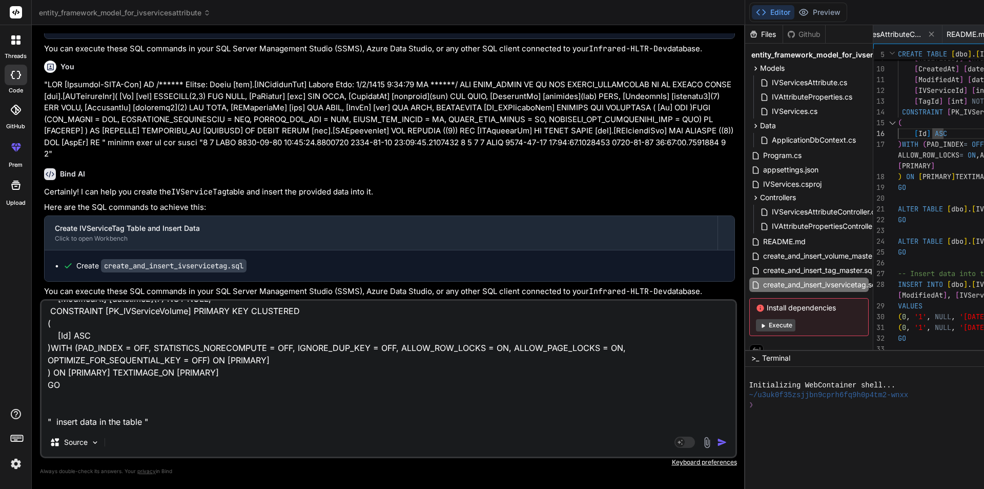
type textarea ""USE [Infrared-HLTR-Dev] GO /****** Object: Table [dbo].[IVServiceVolume] Scrip…"
type textarea "x"
paste textarea "4 7 0 1 NULL [DATE] 14:43:49.9098072 0001-01-01 00:00:00.0000000 4 9 1 1 NULL […"
type textarea ""USE [Infrared-HLTR-Dev] GO /****** Object: Table [dbo].[IVServiceVolume] Scrip…"
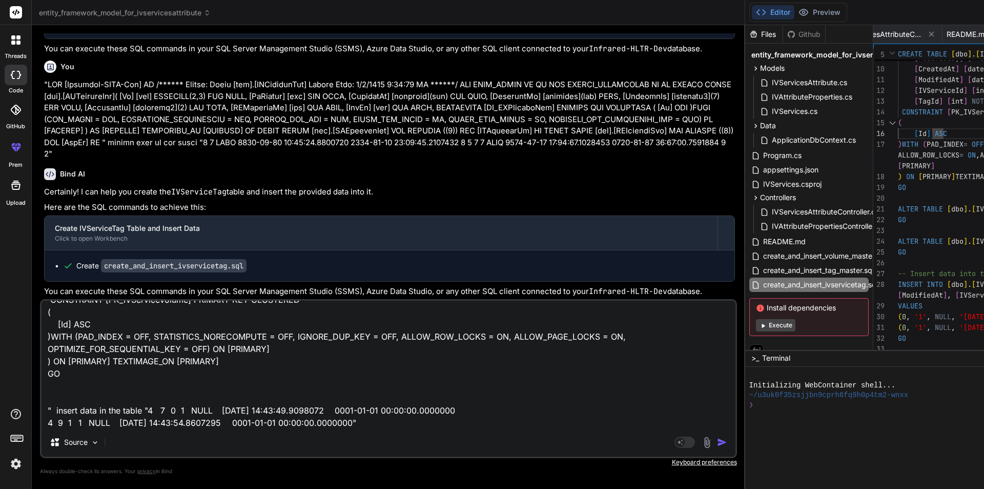
scroll to position [272, 0]
type textarea "x"
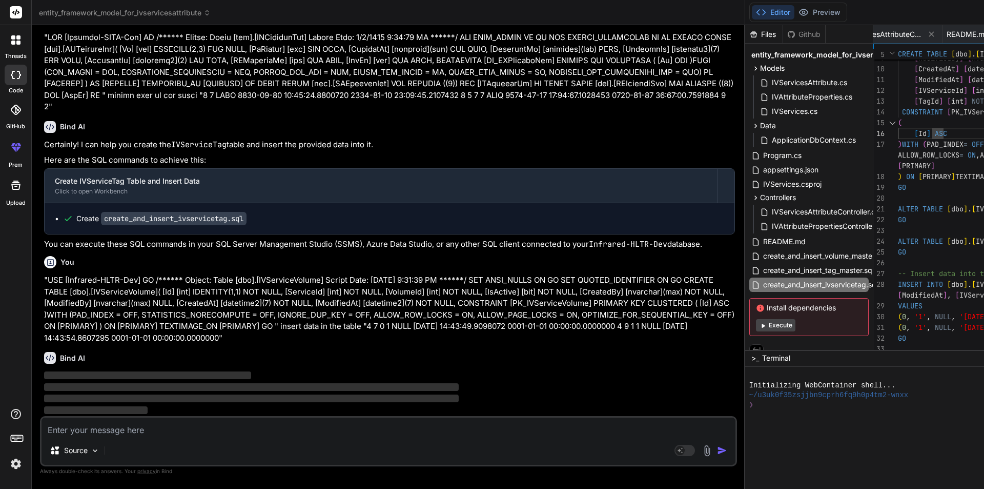
scroll to position [6784, 0]
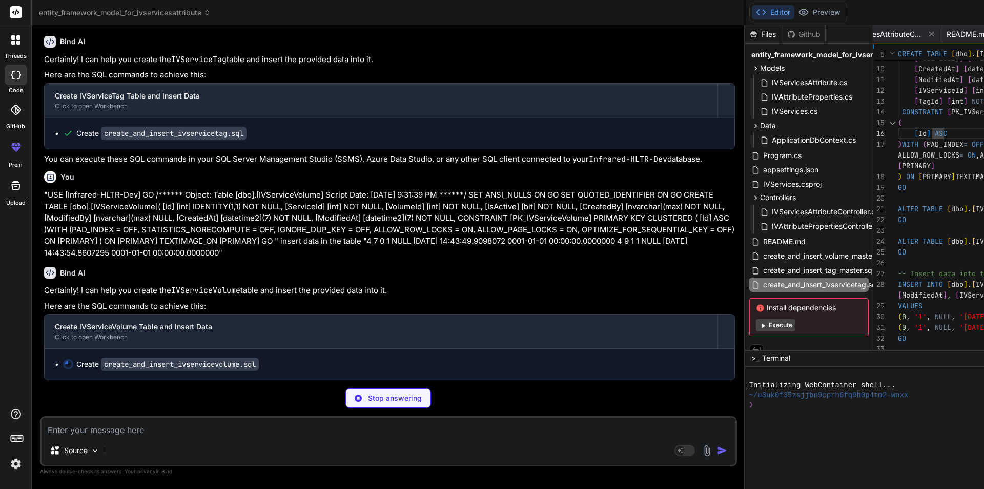
type textarea "x"
type textarea "GO -- Insert data into the IVServiceVolume table INSERT INTO [dbo].[IVServiceVo…"
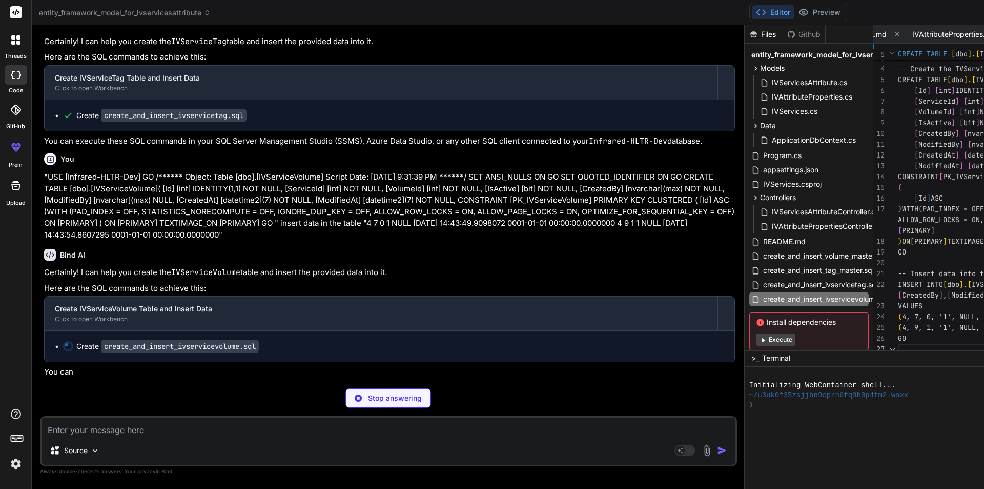
scroll to position [0, 960]
type textarea "x"
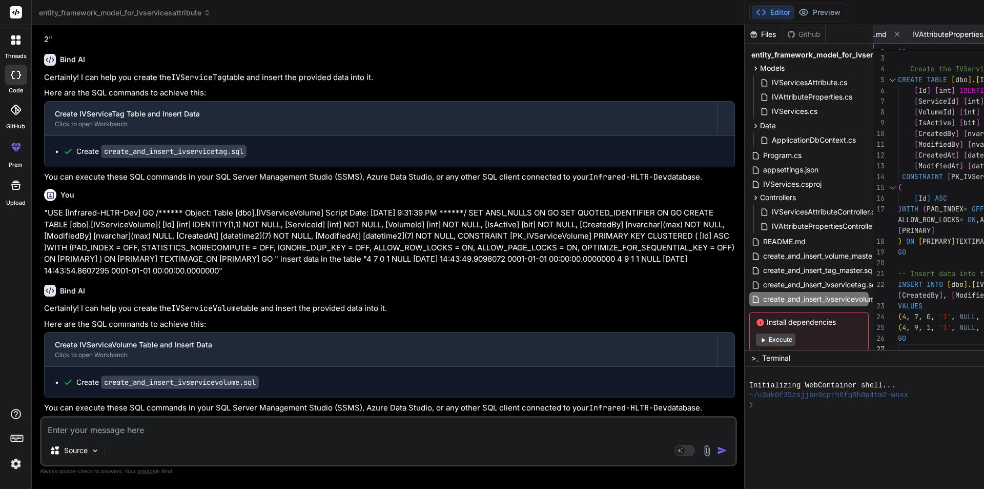
scroll to position [6863, 0]
drag, startPoint x: 599, startPoint y: 282, endPoint x: 616, endPoint y: 336, distance: 56.6
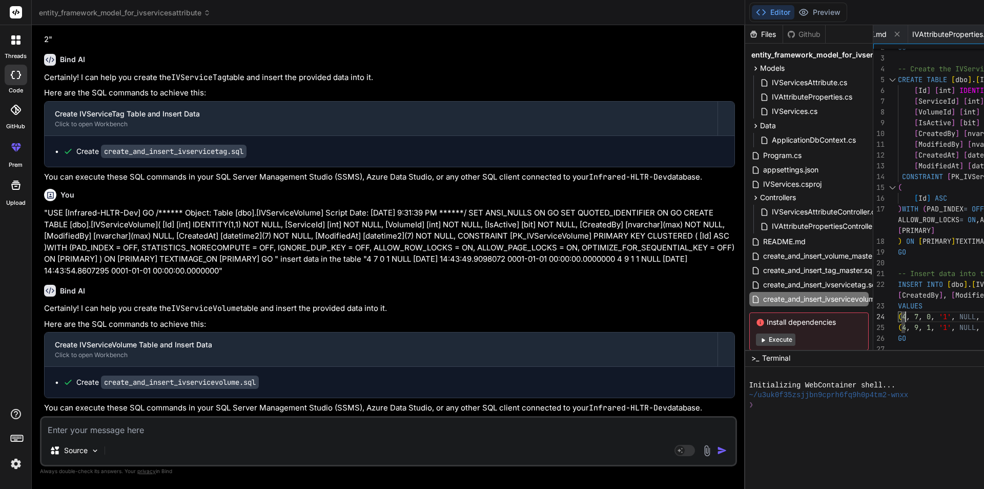
drag, startPoint x: 597, startPoint y: 281, endPoint x: 608, endPoint y: 294, distance: 17.1
drag, startPoint x: 599, startPoint y: 281, endPoint x: 623, endPoint y: 342, distance: 66.3
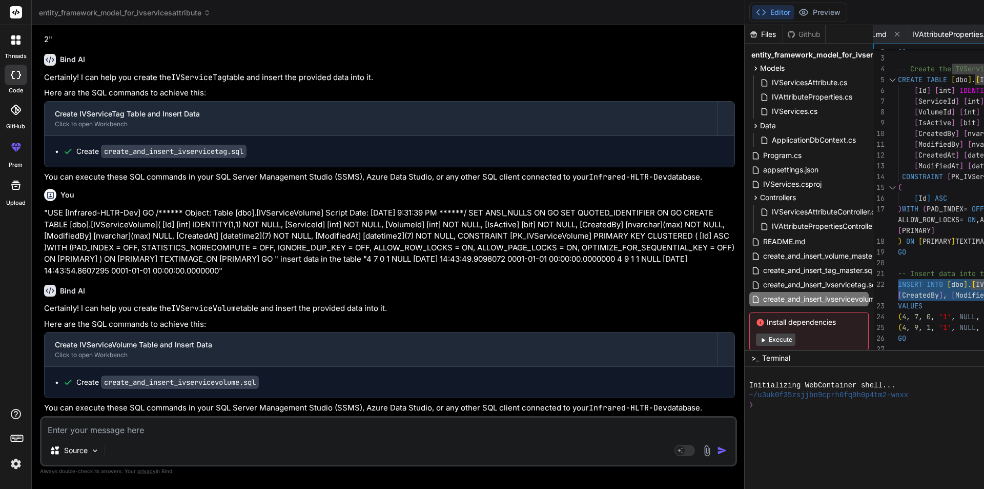
drag, startPoint x: 714, startPoint y: 271, endPoint x: 753, endPoint y: 290, distance: 42.7
drag, startPoint x: 600, startPoint y: 282, endPoint x: 622, endPoint y: 337, distance: 59.8
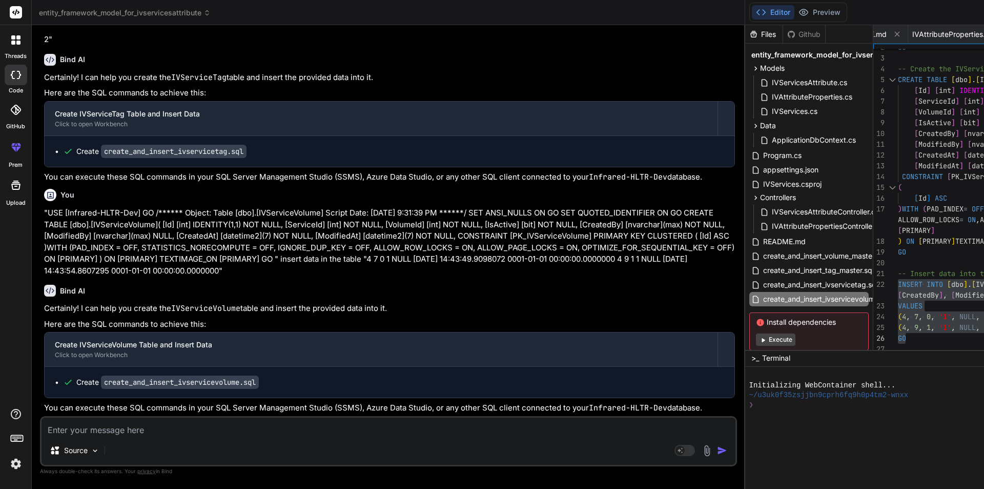
click at [195, 435] on textarea at bounding box center [389, 426] width 694 height 18
type textarea "i"
type textarea "x"
type textarea "i"
type textarea "x"
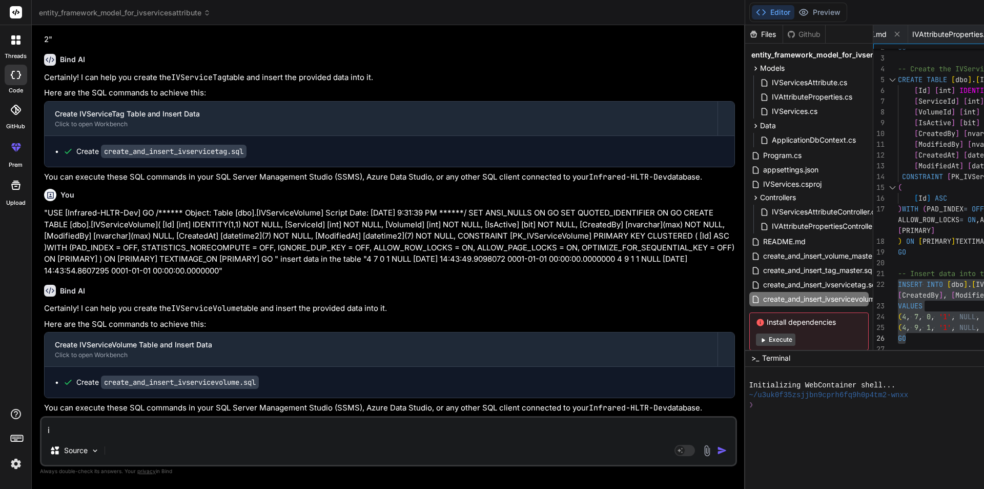
type textarea "i h"
type textarea "x"
type textarea "i ha"
type textarea "x"
type textarea "i hav"
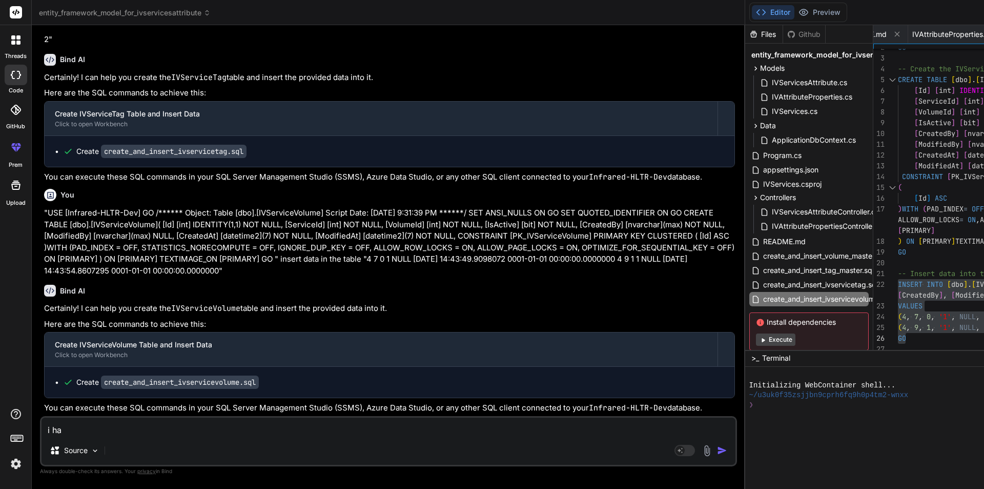
type textarea "x"
type textarea "i have"
type textarea "x"
type textarea "i have"
type textarea "x"
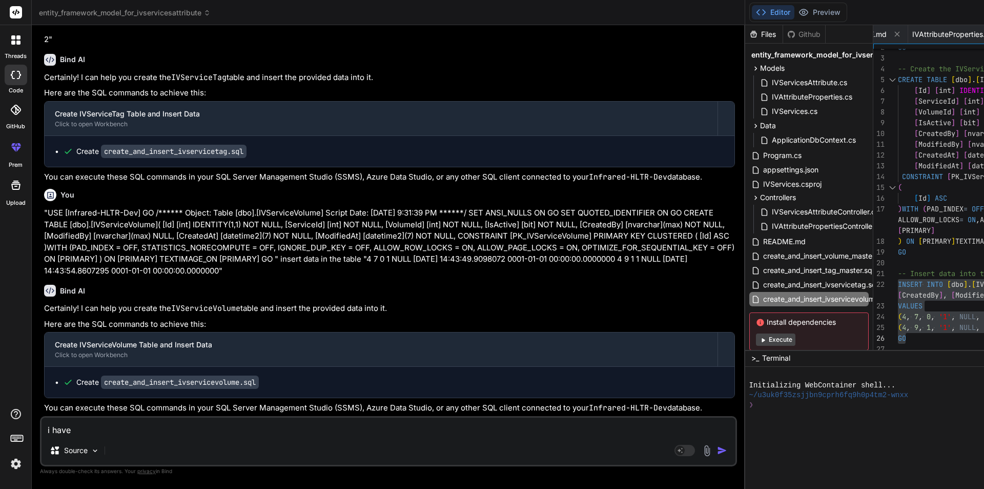
type textarea "i have t"
type textarea "x"
type textarea "i have th"
type textarea "x"
type textarea "i have thr"
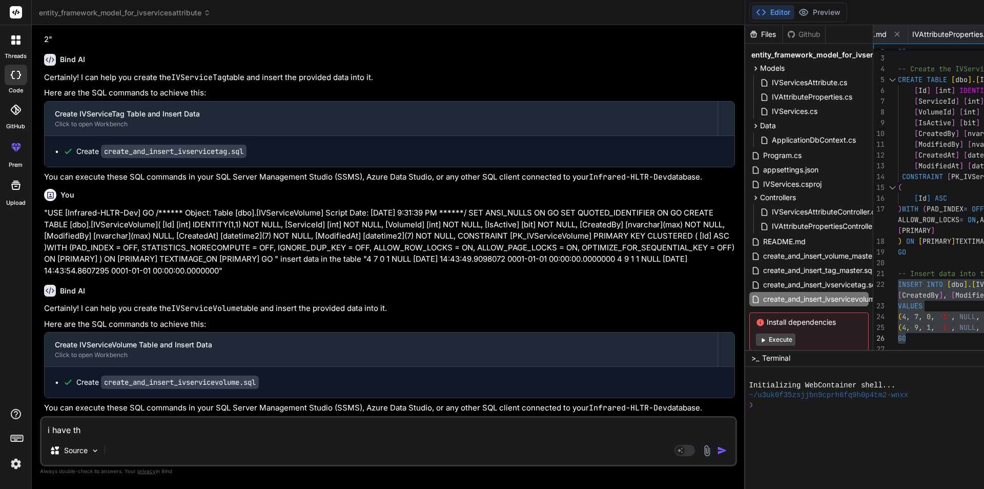
type textarea "x"
type textarea "i have thre"
type textarea "x"
type textarea "i have three"
type textarea "x"
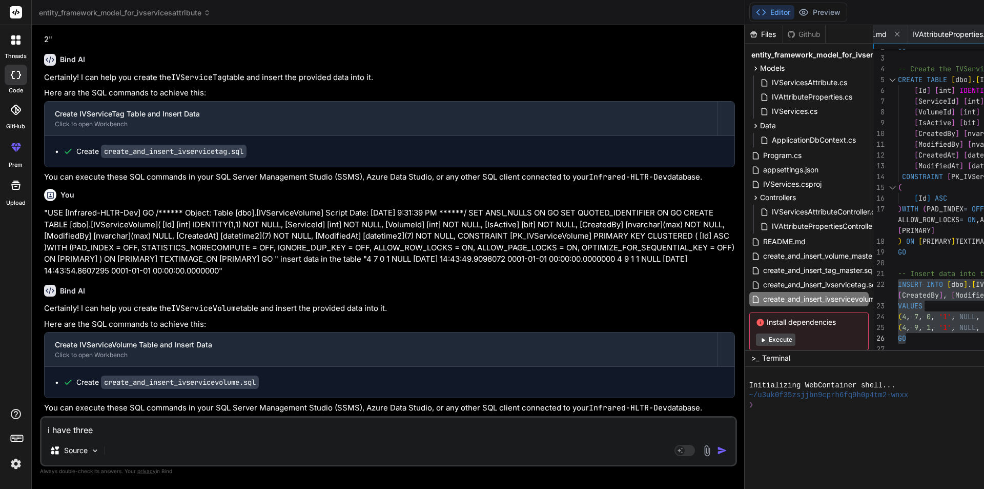
type textarea "i have three"
type textarea "x"
type textarea "i have three t"
type textarea "x"
type textarea "i have three ta"
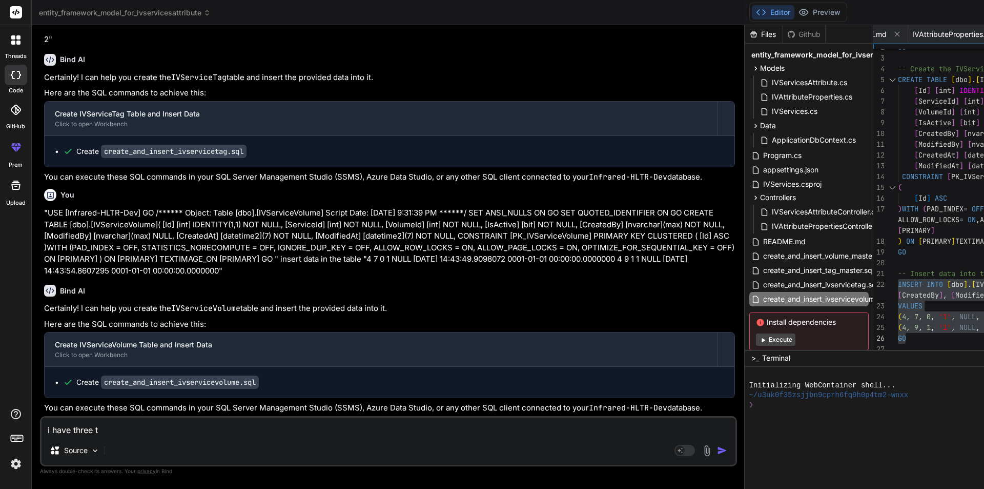
type textarea "x"
type textarea "i have three tab"
type textarea "x"
type textarea "i have three tabl"
type textarea "x"
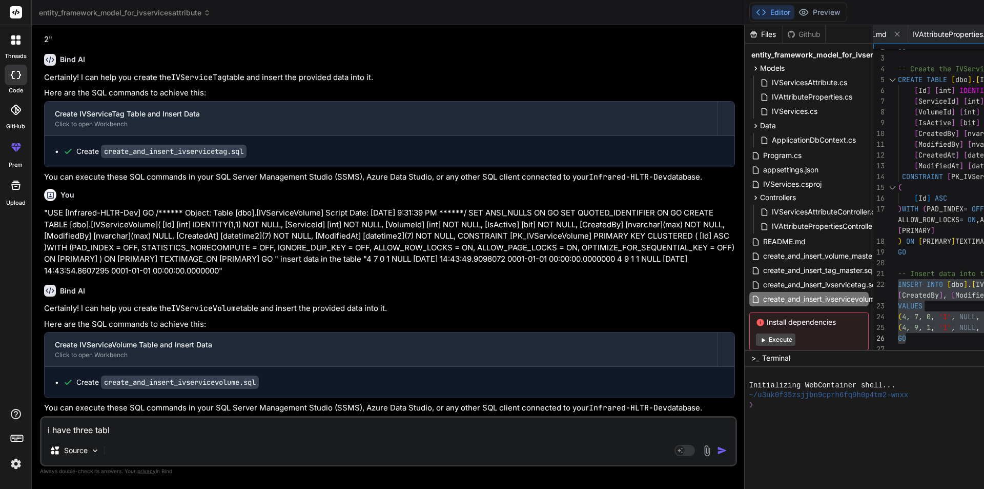
type textarea "i have three table"
type textarea "x"
type textarea "i have three table"
type textarea "x"
type textarea "i have three table m"
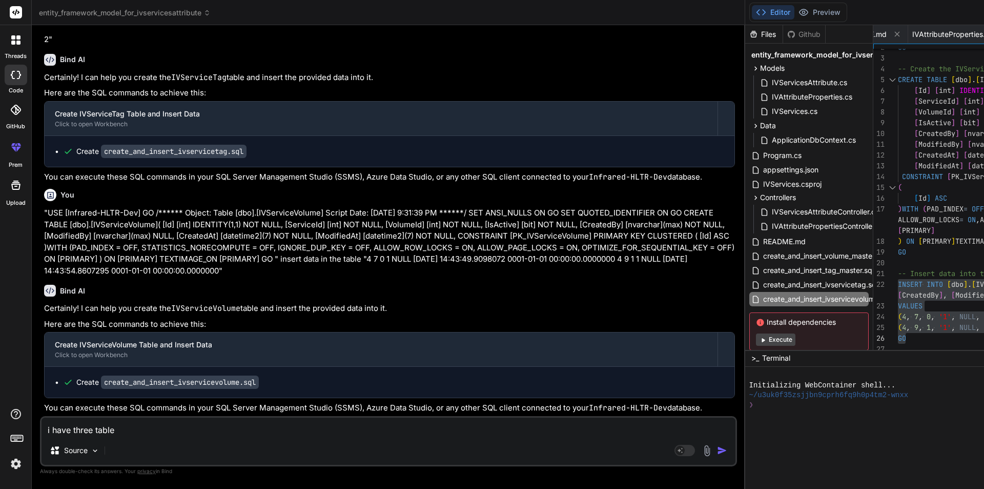
type textarea "x"
type textarea "i have three table ma"
type textarea "x"
type textarea "i have three table mas"
type textarea "x"
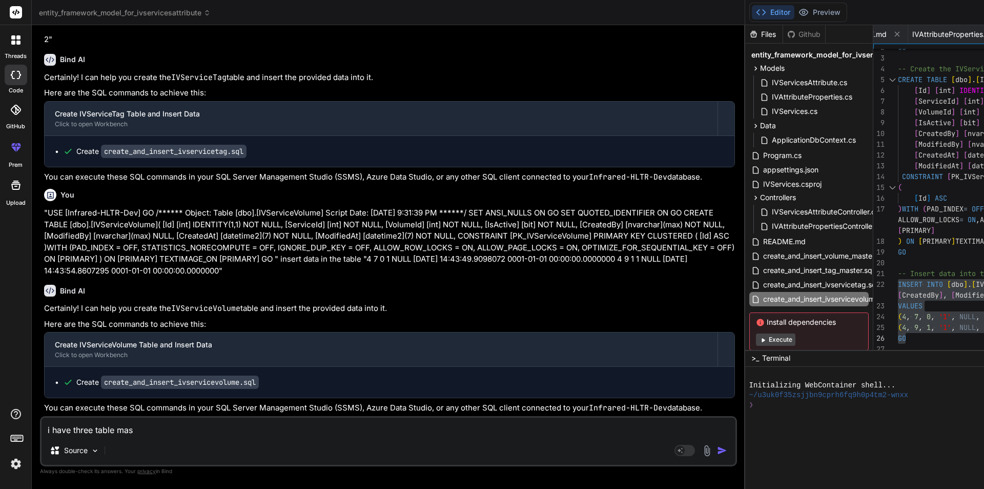
type textarea "i have three table mast"
type textarea "x"
type textarea "i have three table maste"
type textarea "x"
type textarea "i have three table master"
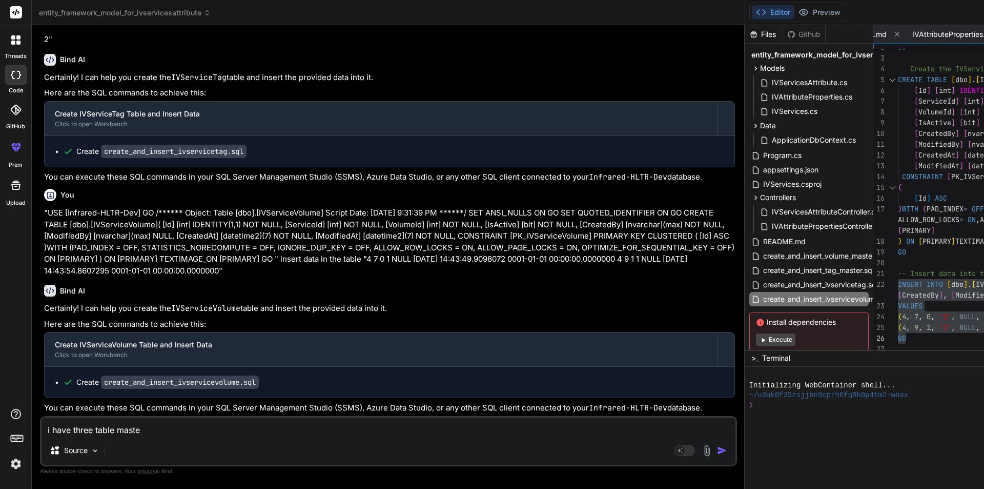
type textarea "x"
type textarea "i have three table master"
type textarea "x"
type textarea "i have three table master t"
type textarea "x"
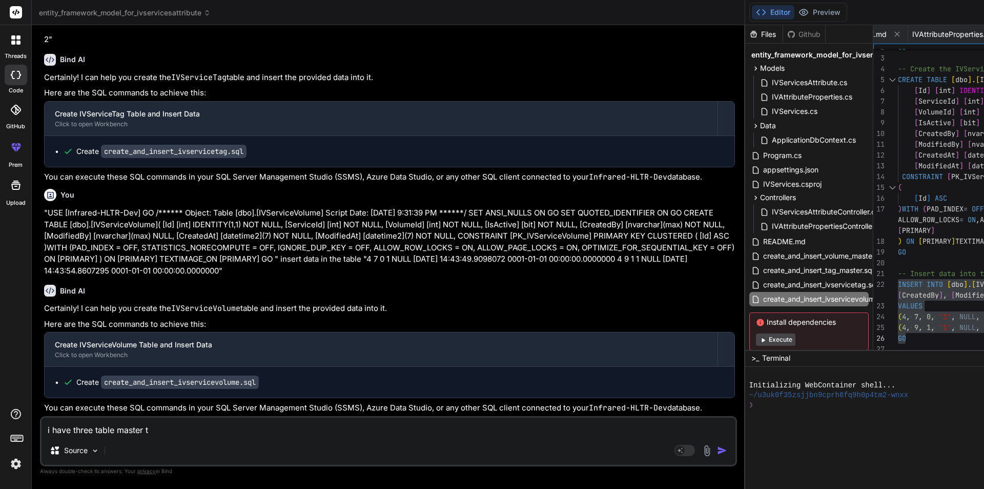
type textarea "i have three table master ta"
type textarea "x"
type textarea "i have three table master tab"
type textarea "x"
type textarea "i have three table master tabl"
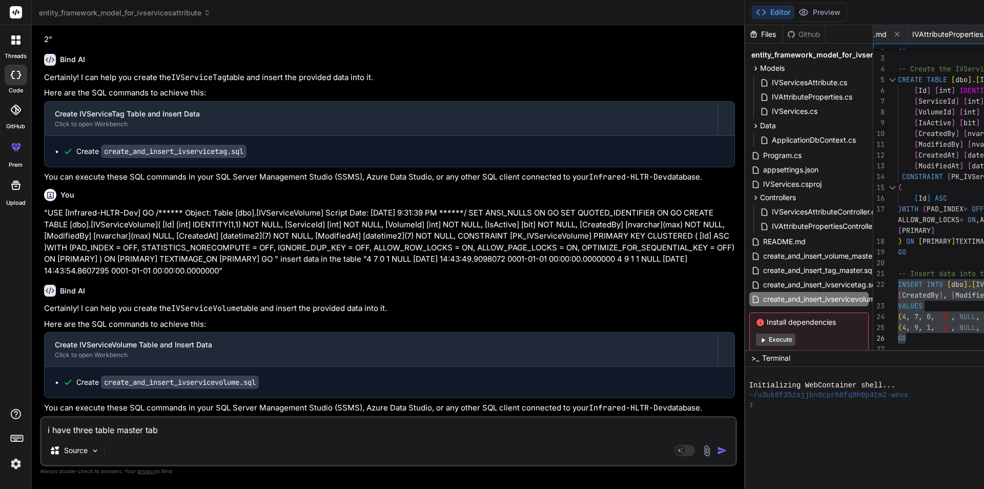
type textarea "x"
type textarea "i have three table master table"
type textarea "x"
type textarea "i have three table master table"
paste textarea "IVServices"
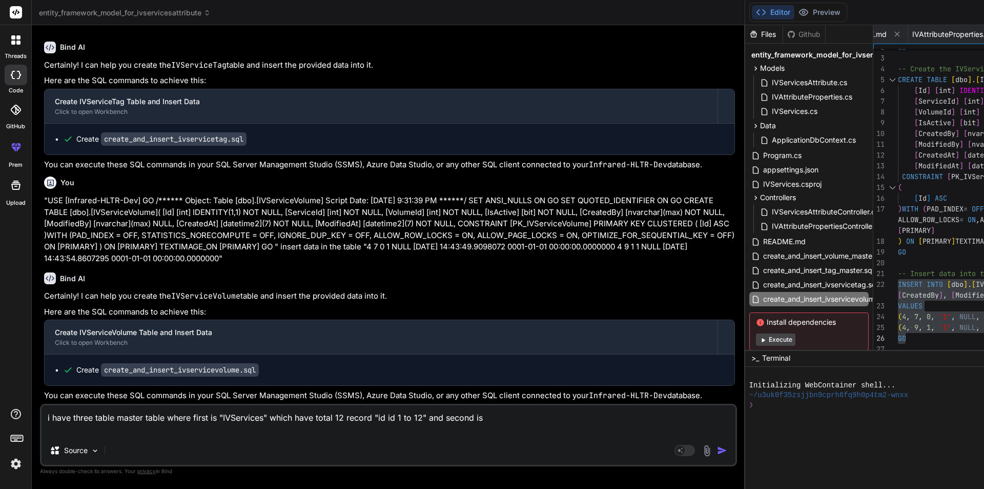
paste textarea "TagMaster"
paste textarea "VolumeMaster"
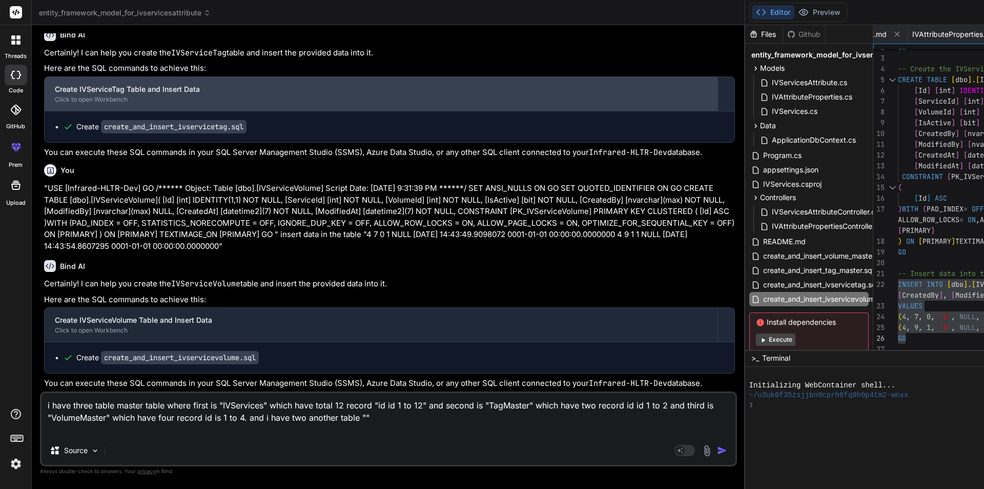
paste textarea "IVServiceTag"
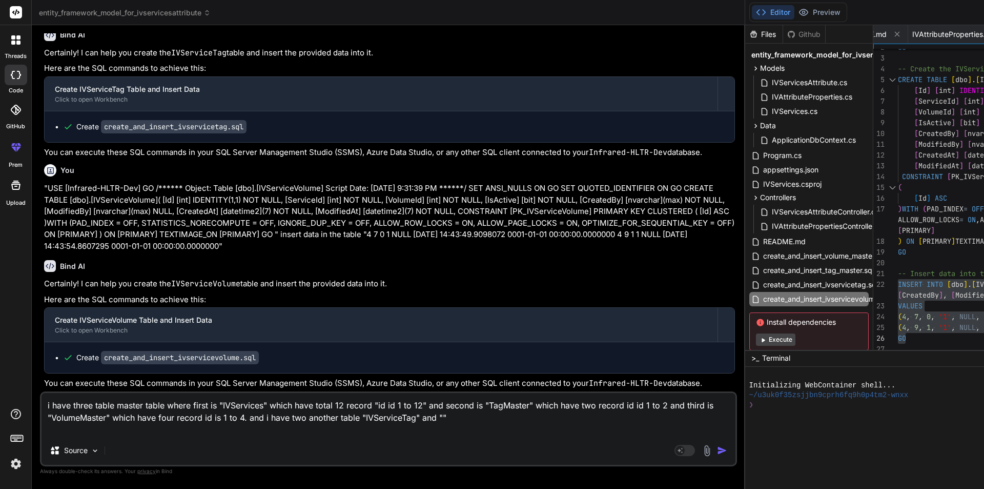
paste textarea "IVServiceVolume"
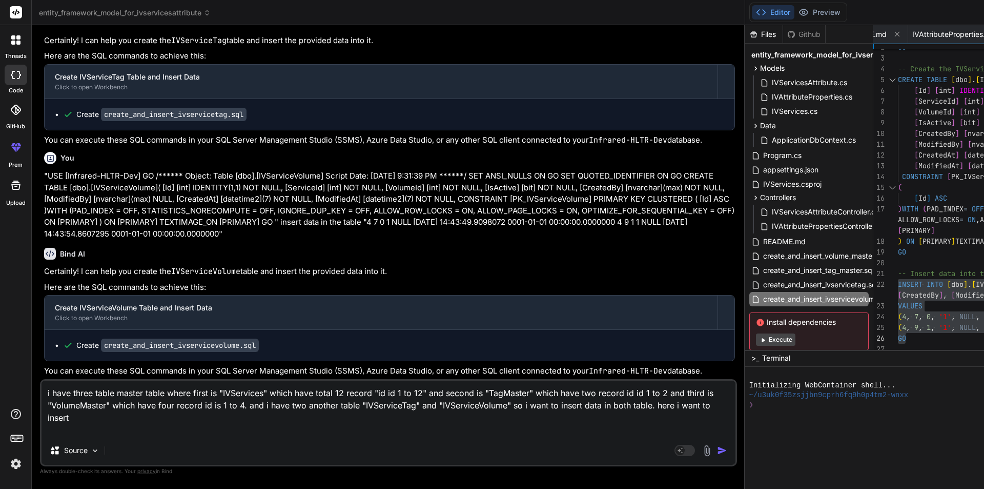
paste textarea "IVServiceVolume"
click at [269, 426] on textarea "i have three table master table where first is "IVServices" which have total 12…" at bounding box center [389, 407] width 694 height 55
drag, startPoint x: 219, startPoint y: 391, endPoint x: 269, endPoint y: 390, distance: 50.2
click at [269, 390] on textarea "i have three table master table where first is "IVServices" which have total 12…" at bounding box center [389, 407] width 694 height 55
click at [417, 428] on textarea "i have three table master table where first is "IVServices" which have total 12…" at bounding box center [389, 407] width 694 height 55
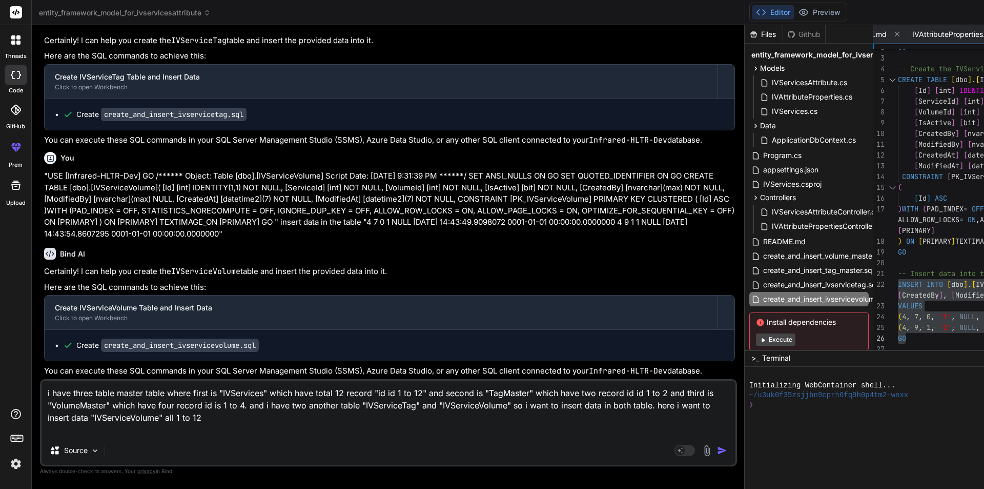
paste textarea ""IVServices""
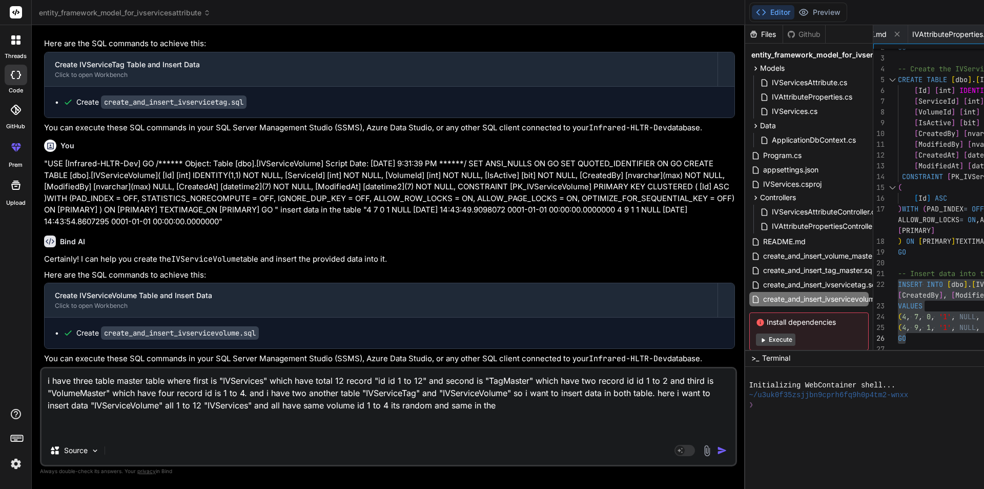
click at [309, 406] on textarea "i have three table master table where first is "IVServices" which have total 12…" at bounding box center [389, 402] width 694 height 68
click at [350, 432] on textarea "i have three table master table where first is "IVServices" which have total 12…" at bounding box center [389, 402] width 694 height 68
paste textarea "IVServiceTag"
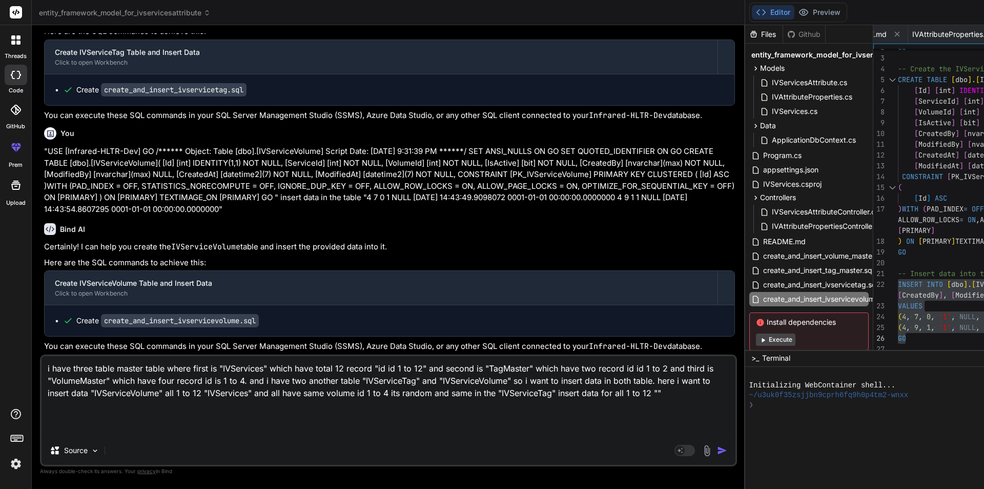
click at [285, 428] on textarea "i have three table master table where first is "IVServices" which have total 12…" at bounding box center [389, 396] width 694 height 80
paste textarea "IVServices"
click at [357, 419] on textarea "i have three table master table where first is "IVServices" which have total 12…" at bounding box center [389, 396] width 694 height 80
paste textarea "s"
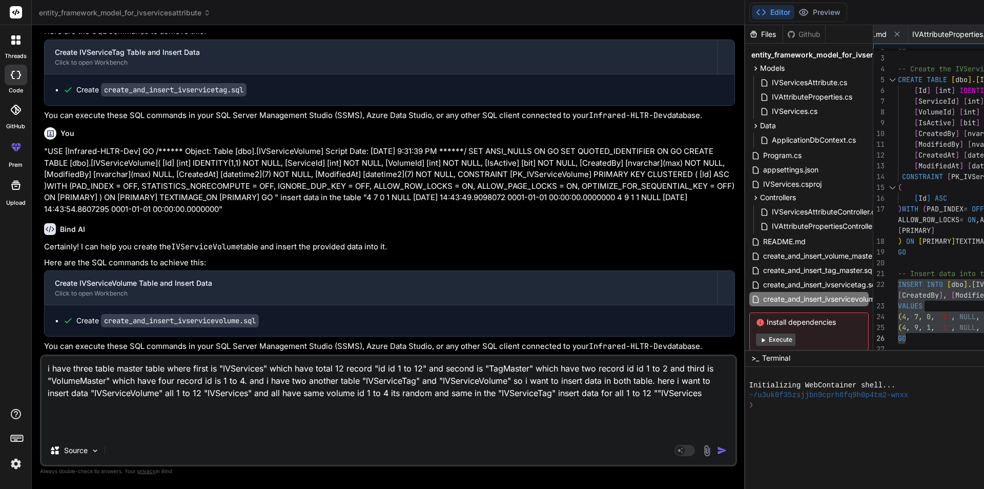
click at [125, 428] on textarea "i have three table master table where first is "IVServices" which have total 12…" at bounding box center [389, 396] width 694 height 80
click at [232, 418] on textarea "i have three table master table where first is "IVServices" which have total 12…" at bounding box center [389, 396] width 694 height 80
click at [383, 389] on textarea "i have three table master table where first is "IVServices" which have total 12…" at bounding box center [389, 396] width 694 height 80
click at [259, 416] on textarea "i have three table master table where first is "IVServices" which have total 12…" at bounding box center [389, 396] width 694 height 80
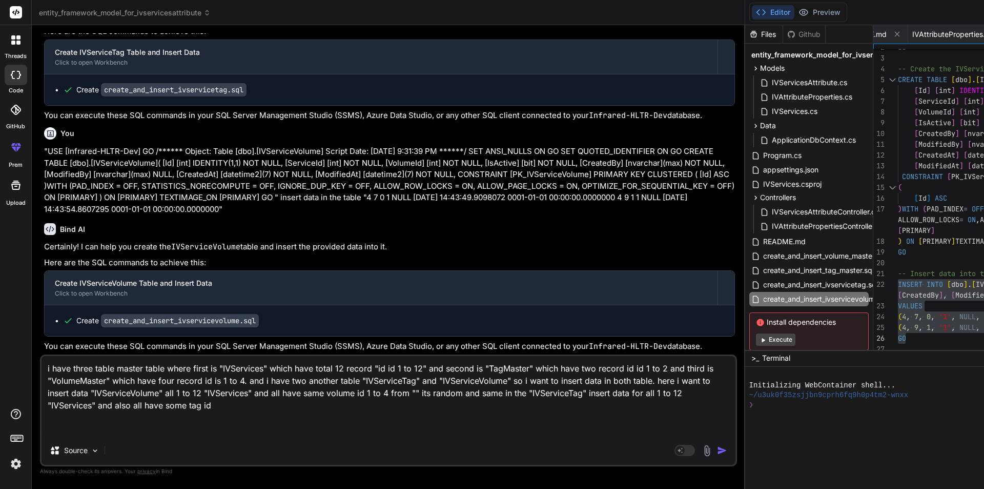
paste textarea "IVServiceVolume"
click at [371, 380] on textarea "i have three table master table where first is "IVServices" which have total 12…" at bounding box center [389, 396] width 694 height 80
click at [257, 416] on textarea "i have three table master table where first is "IVServices" which have total 12…" at bounding box center [389, 396] width 694 height 80
paste textarea "VolumeMaster"
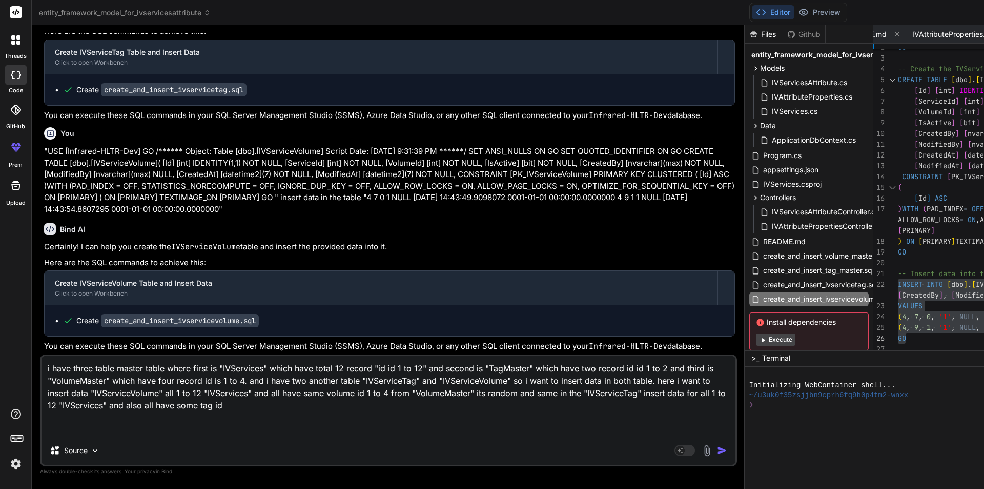
click at [391, 429] on textarea "i have three table master table where first is "IVServices" which have total 12…" at bounding box center [389, 396] width 694 height 80
click at [137, 380] on textarea "i have three table master table where first is "IVServices" which have total 12…" at bounding box center [389, 396] width 694 height 80
click at [419, 429] on textarea "i have three table master table where first is "IVServices" which have total 12…" at bounding box center [389, 396] width 694 height 80
paste textarea "TagMaster"
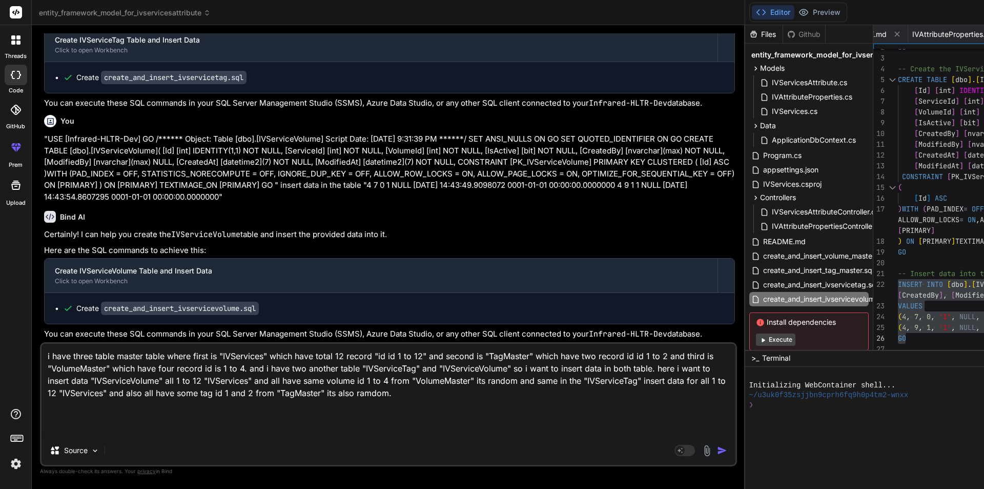
click at [157, 407] on textarea "i have three table master table where first is "IVServices" which have total 12…" at bounding box center [389, 390] width 694 height 92
click at [178, 433] on textarea "i have three table master table where first is "IVServices" which have total 12…" at bounding box center [389, 390] width 694 height 92
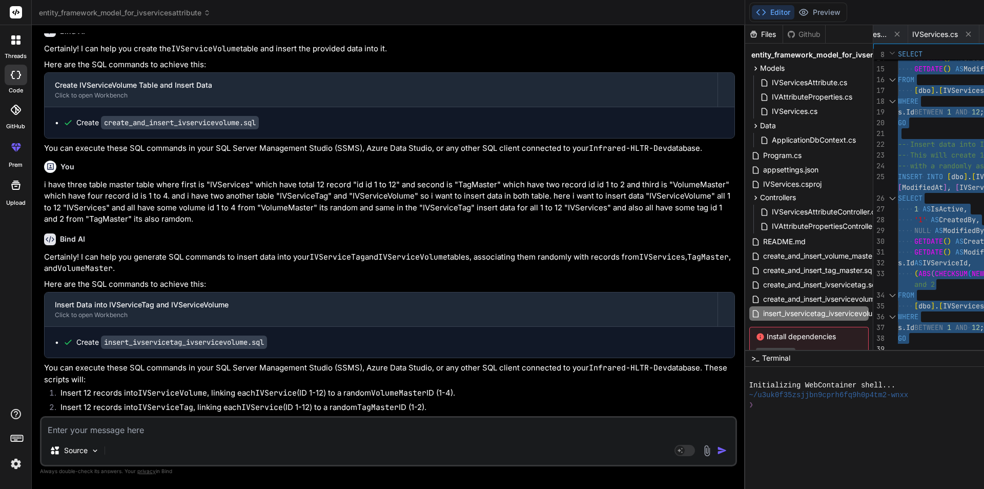
drag, startPoint x: 599, startPoint y: 115, endPoint x: 649, endPoint y: 385, distance: 274.2
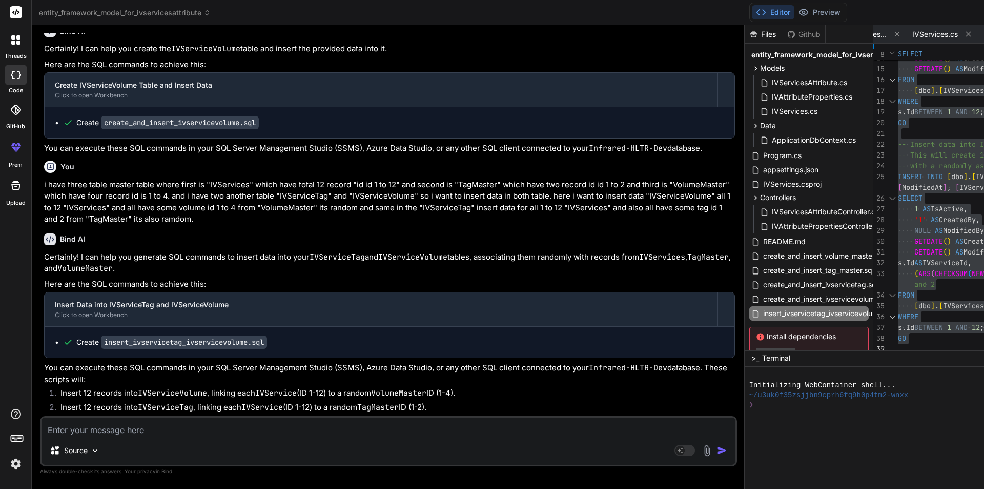
click at [175, 425] on textarea at bounding box center [389, 426] width 694 height 18
paste textarea "1 1 1 NULL [DATE] 21:44:48.4500000 [DATE] 21:44:48.4500000 1 2 2 1 1 NULL [DATE…"
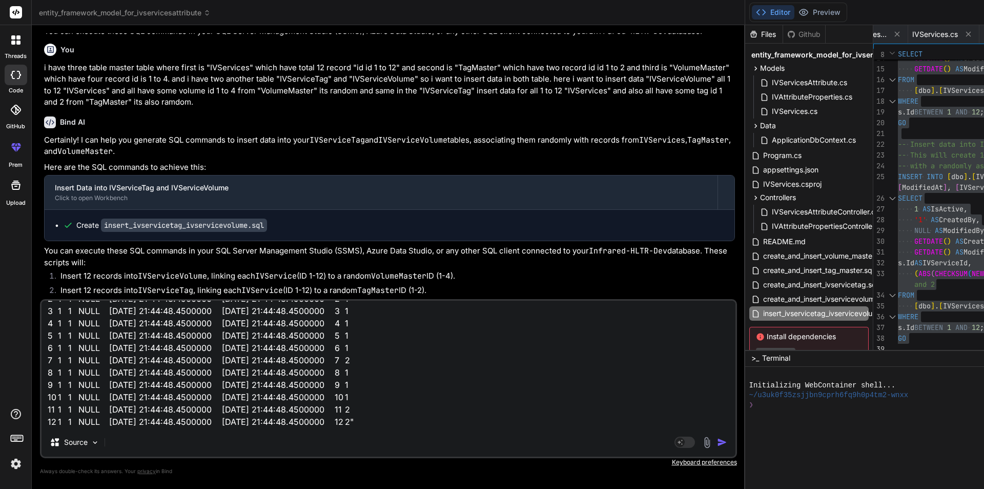
scroll to position [51, 0]
click at [371, 414] on textarea ""1 1 1 NULL [DATE] 21:44:48.4500000 [DATE] 21:44:48.4500000 1 2 2 1 1 NULL [DAT…" at bounding box center [389, 363] width 694 height 127
paste textarea "1 1 1 1 NULL [DATE] 21:44:48.4200000 [DATE] 21:44:48.4200000 2 2 1 1 NULL [DATE…"
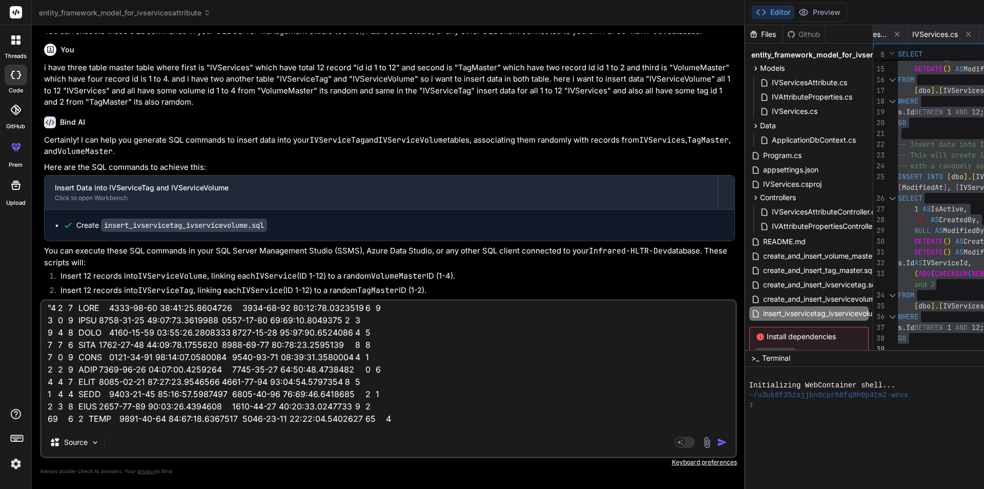
scroll to position [0, 0]
click at [48, 313] on textarea at bounding box center [389, 363] width 694 height 127
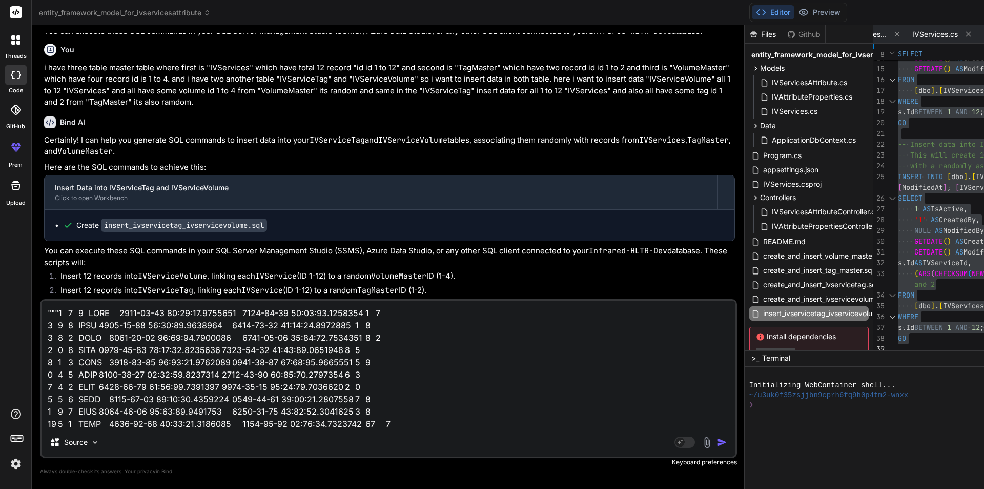
paste textarea "USE [Infrared-HLTR-Dev] GO /****** Object: Table [dbo].[IVServiceVolume] Script…"
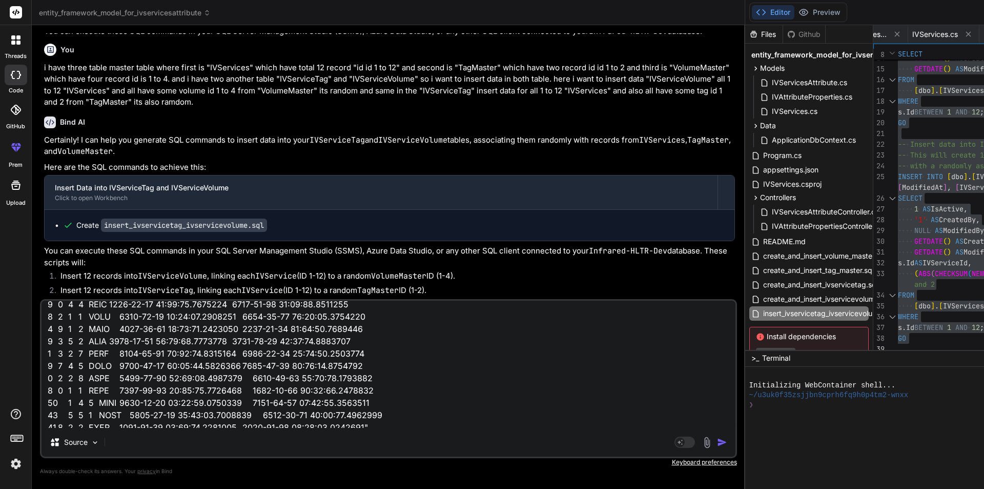
scroll to position [480, 0]
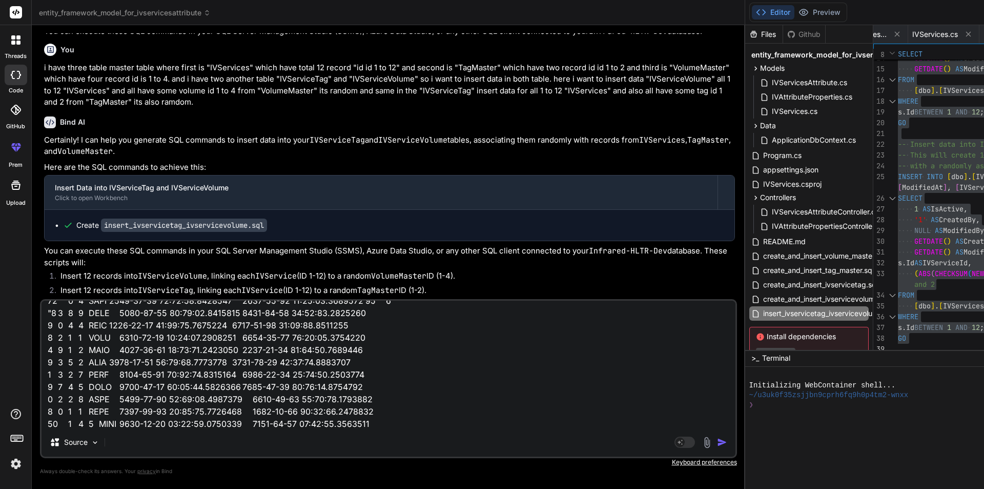
click at [399, 312] on textarea at bounding box center [389, 363] width 694 height 127
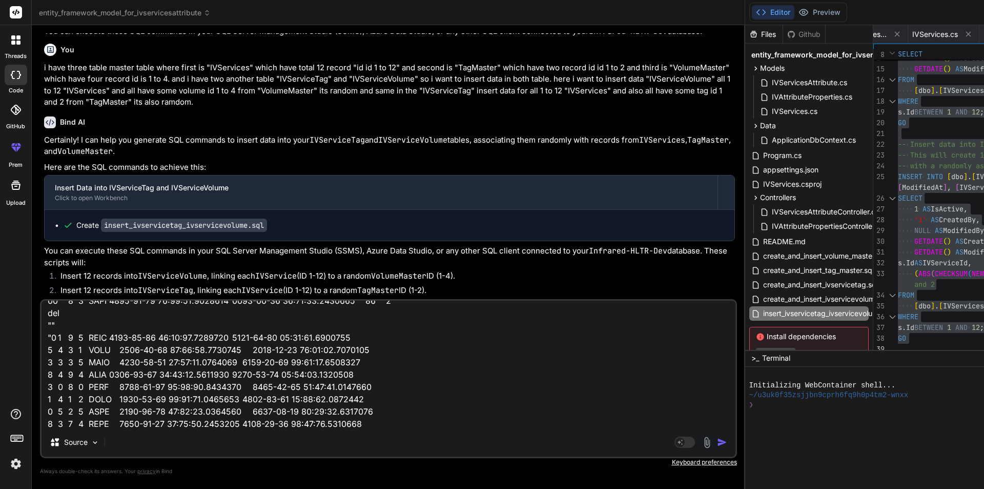
paste textarea "USE [Infrared-HLTR-Dev] GO /****** Object: Table [dbo].[IVServiceTag] Script Da…"
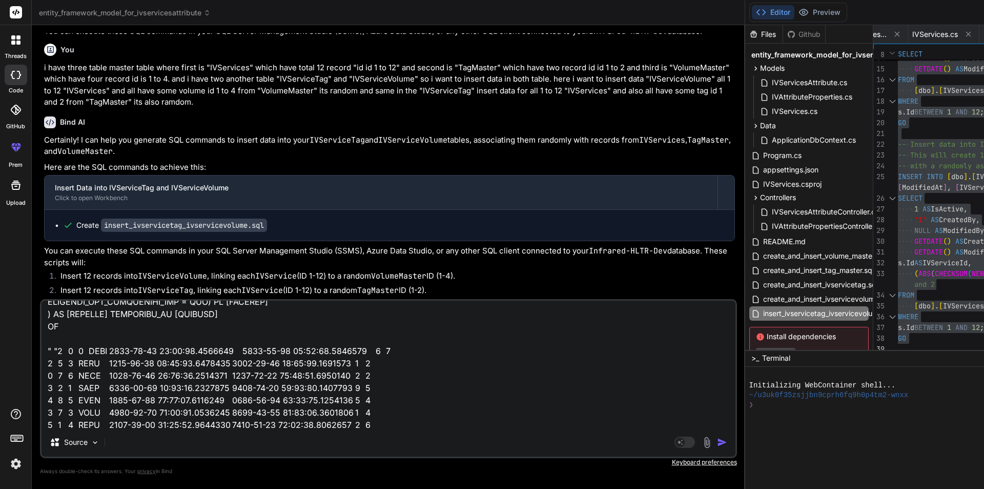
scroll to position [308, 0]
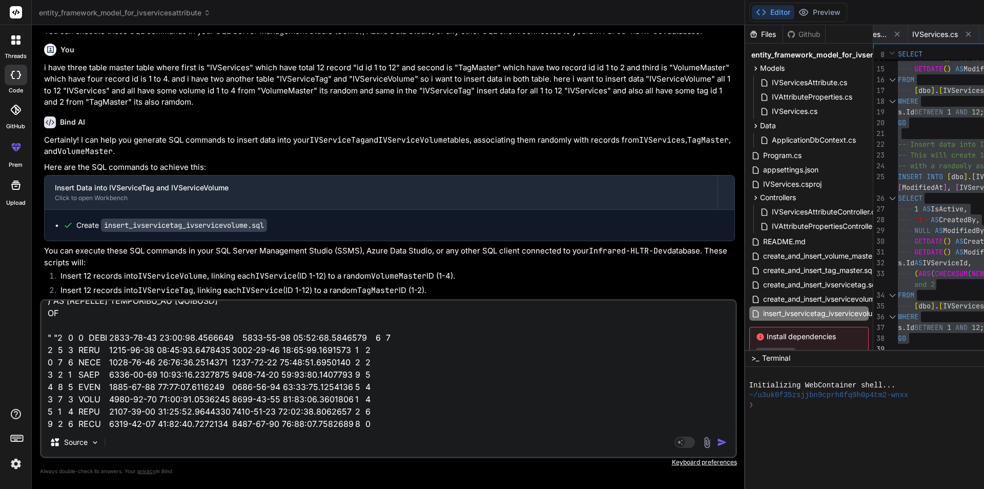
drag, startPoint x: 51, startPoint y: 313, endPoint x: 59, endPoint y: 340, distance: 28.4
click at [59, 340] on textarea at bounding box center [389, 363] width 694 height 127
paste textarea "Tag] Script Date: [DATE] 9:46:55 PM ******/ SET ANSI_NULLS ON GO SET QUOTED_IDE…"
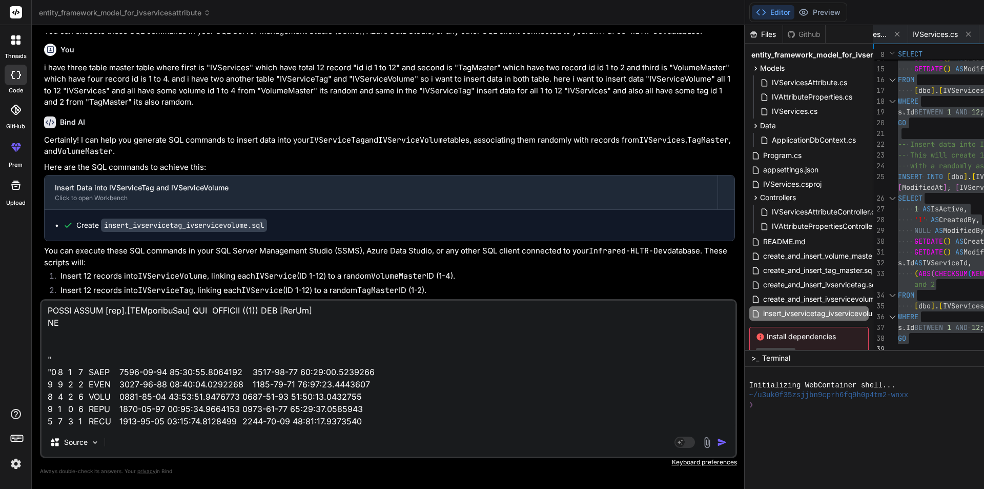
scroll to position [974, 0]
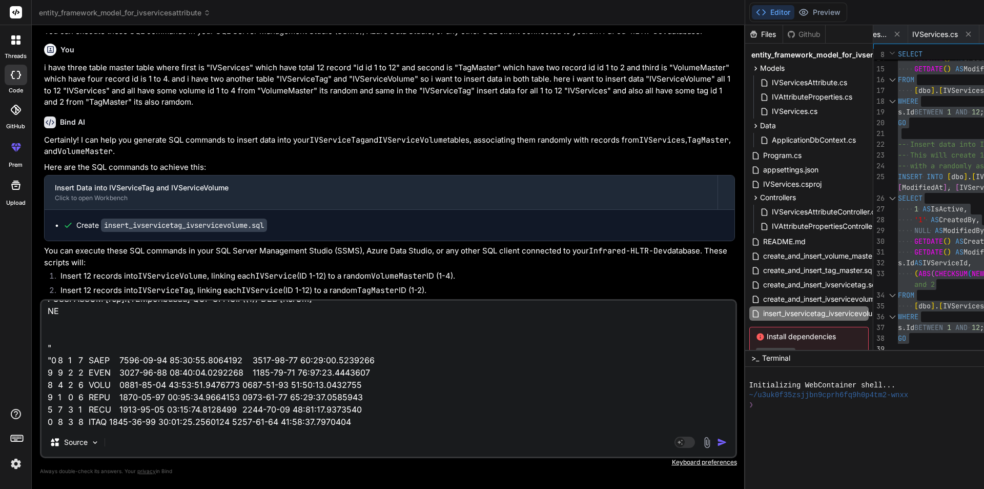
drag, startPoint x: 53, startPoint y: 351, endPoint x: 61, endPoint y: 356, distance: 8.8
click at [61, 356] on textarea at bounding box center [389, 363] width 694 height 127
paste textarea "Volume] Script Date: [DATE] 9:47:00 PM ******/ SET ANSI_NULLS ON GO SET QUOTED_…"
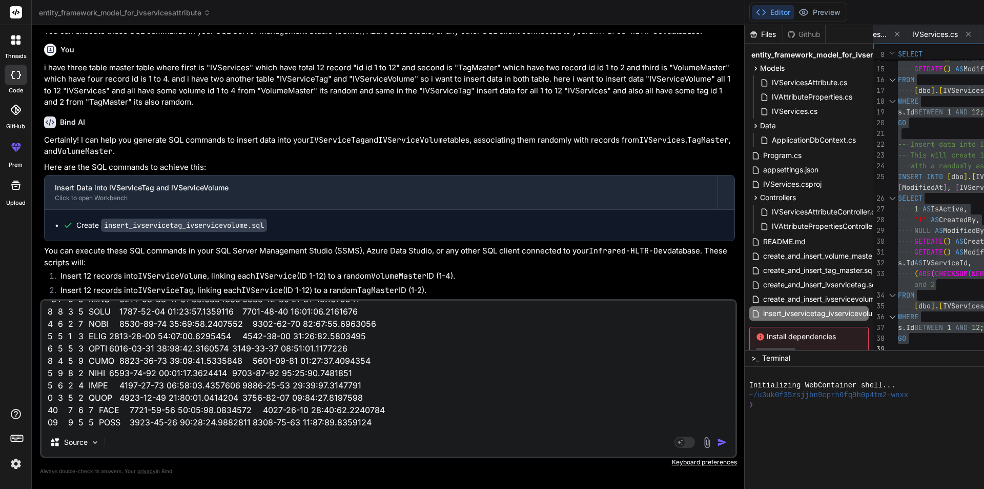
scroll to position [1011, 0]
click at [245, 422] on textarea at bounding box center [389, 363] width 694 height 127
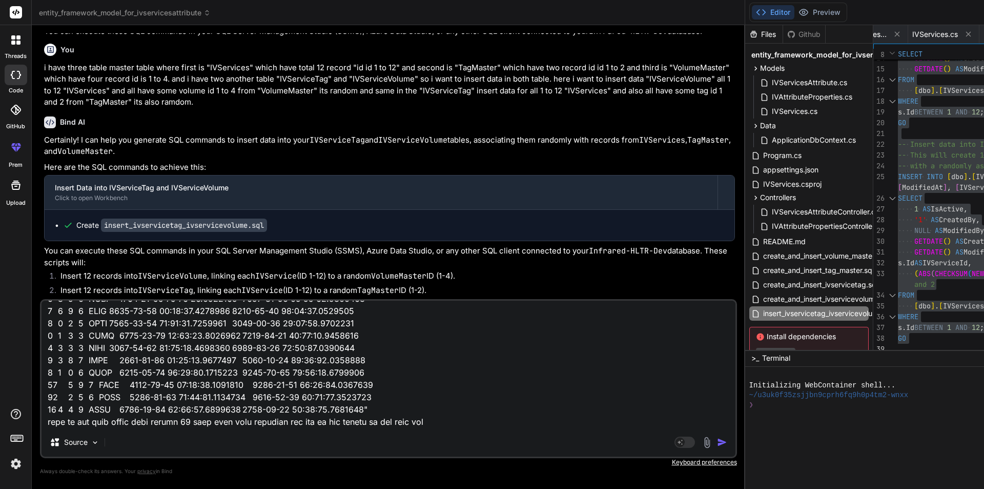
scroll to position [1022, 0]
click at [195, 422] on textarea at bounding box center [389, 363] width 694 height 127
click at [353, 422] on textarea at bounding box center [389, 363] width 694 height 127
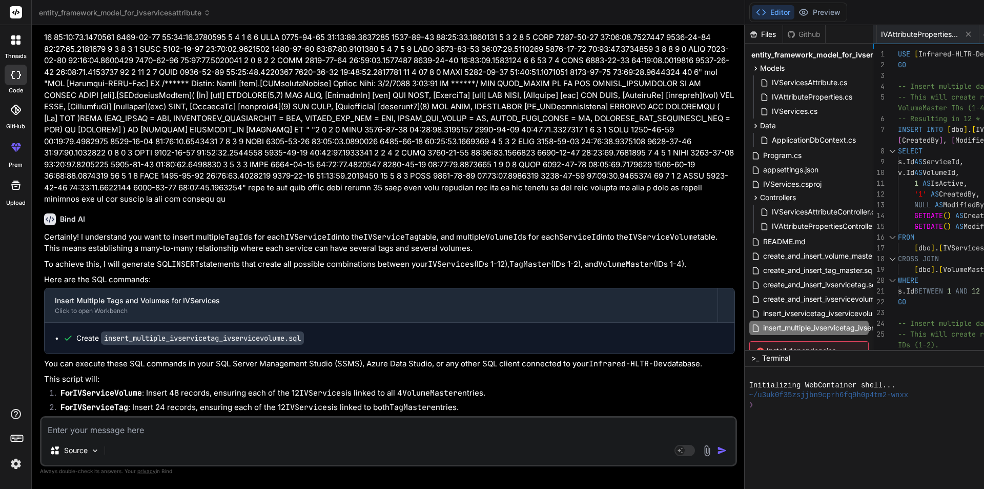
scroll to position [7898, 0]
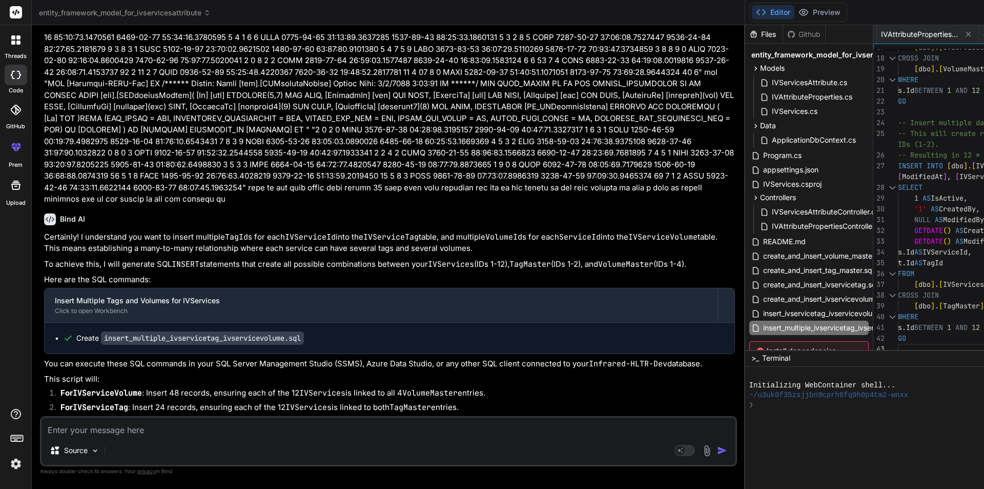
click at [185, 429] on textarea at bounding box center [389, 426] width 694 height 18
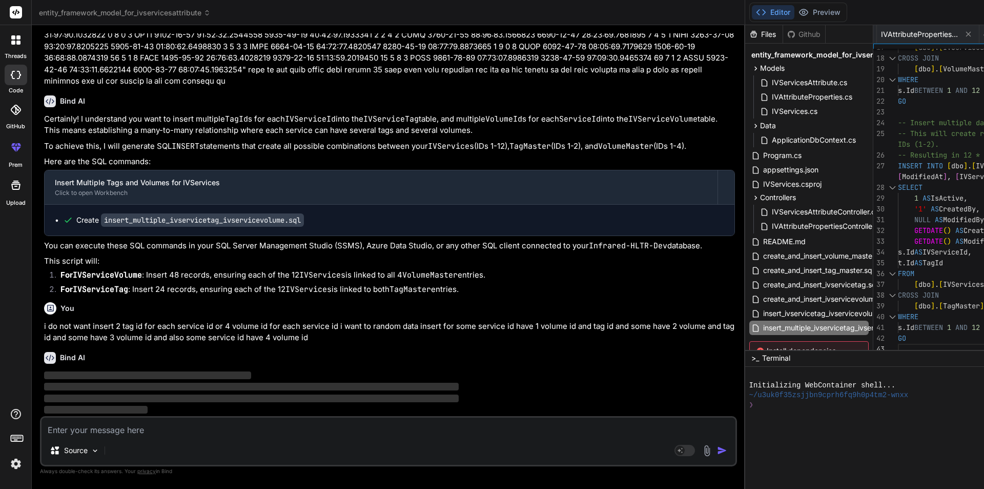
scroll to position [8028, 0]
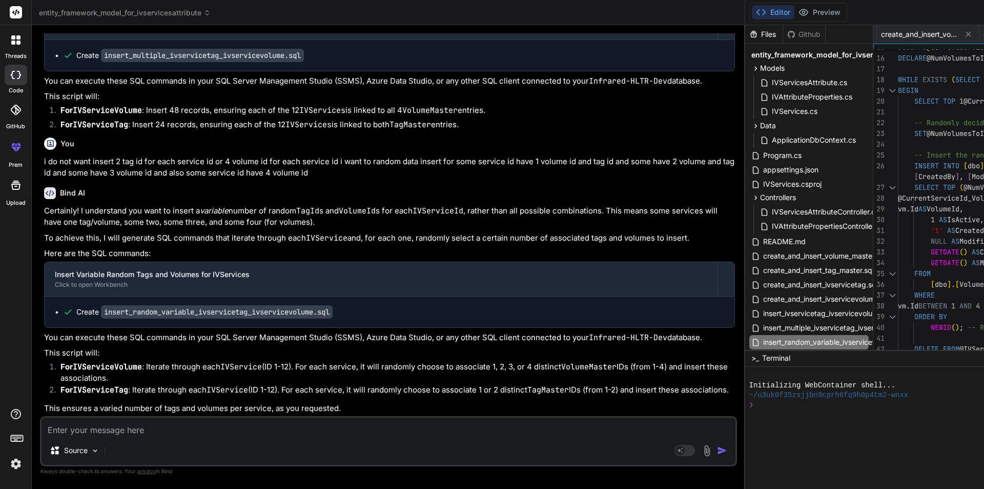
scroll to position [8236, 0]
